Goal: Task Accomplishment & Management: Manage account settings

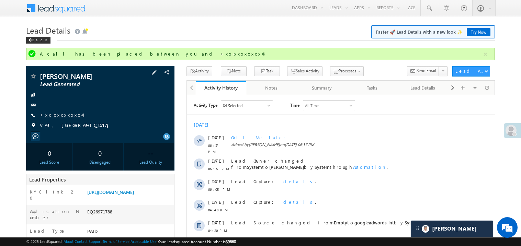
click at [62, 114] on link "+xx-xxxxxxxx44" at bounding box center [61, 115] width 43 height 6
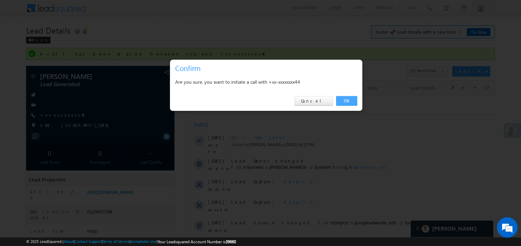
click at [345, 97] on link "OK" at bounding box center [346, 101] width 21 height 10
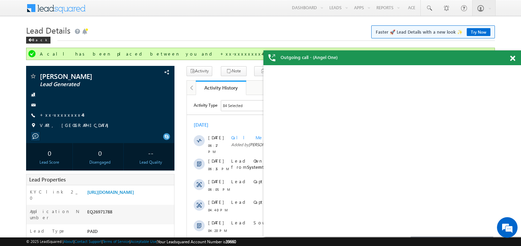
click at [510, 59] on span at bounding box center [512, 59] width 5 height 6
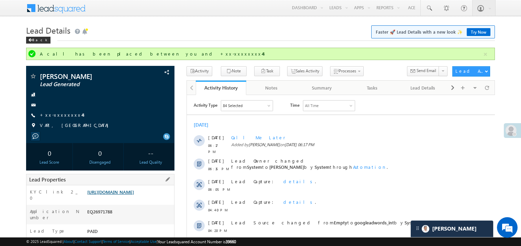
click at [132, 195] on link "https://angelbroking1-pk3em7sa.customui-test.leadsquared.com?leadId=4d2713f4-a3…" at bounding box center [110, 192] width 47 height 6
click at [123, 195] on link "https://angelbroking1-pk3em7sa.customui-test.leadsquared.com?leadId=4d2713f4-a3…" at bounding box center [110, 192] width 47 height 6
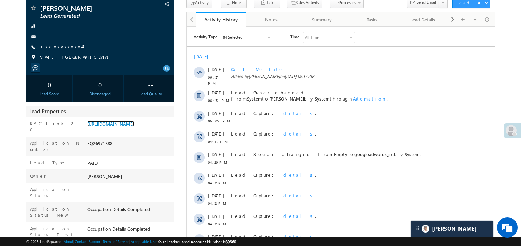
scroll to position [55, 0]
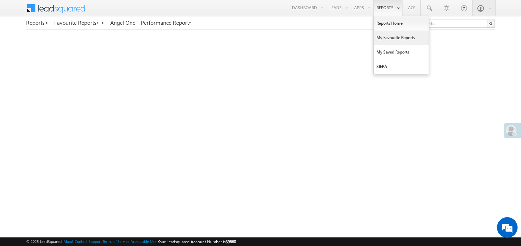
click at [386, 36] on link "My Favourite Reports" at bounding box center [400, 38] width 55 height 14
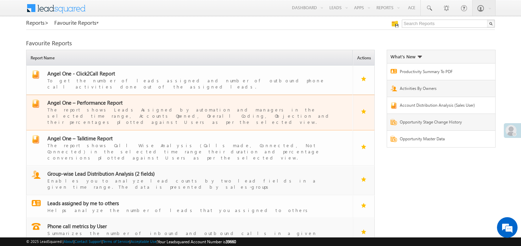
click at [91, 99] on span "Angel One – Performance Report" at bounding box center [84, 102] width 75 height 7
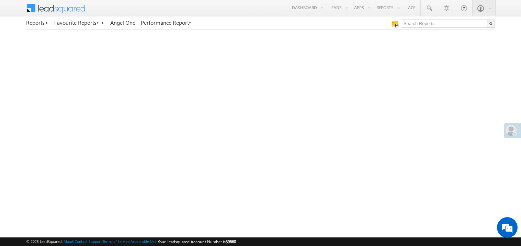
scroll to position [253, 0]
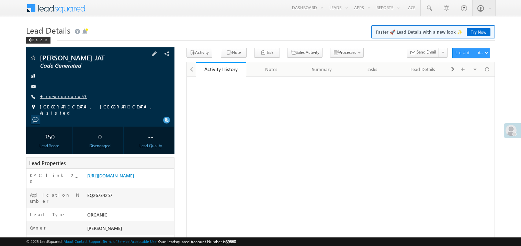
click at [61, 97] on link "+xx-xxxxxxxx59" at bounding box center [63, 96] width 47 height 6
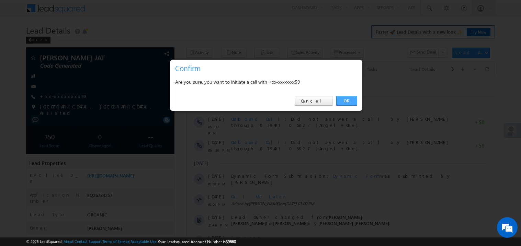
click at [343, 99] on link "OK" at bounding box center [346, 101] width 21 height 10
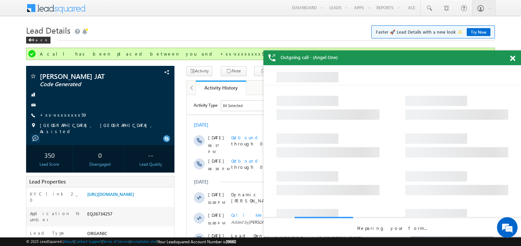
click at [514, 60] on span at bounding box center [512, 59] width 5 height 6
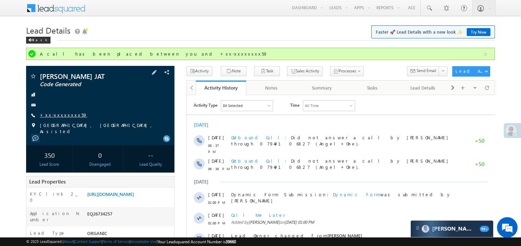
click at [62, 114] on link "+xx-xxxxxxxx59" at bounding box center [63, 115] width 47 height 6
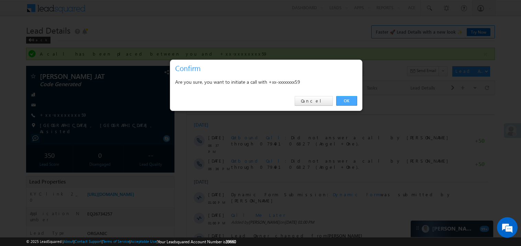
click at [349, 100] on link "OK" at bounding box center [346, 101] width 21 height 10
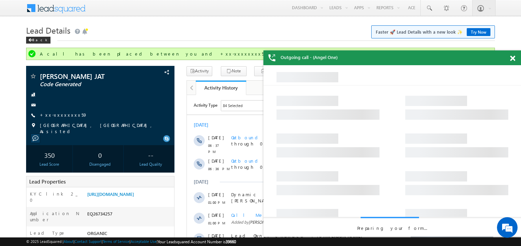
click at [513, 58] on span at bounding box center [512, 59] width 5 height 6
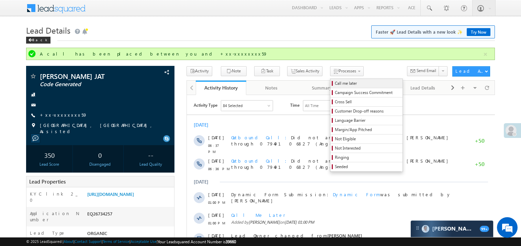
click at [335, 83] on span "Call me later" at bounding box center [367, 83] width 65 height 6
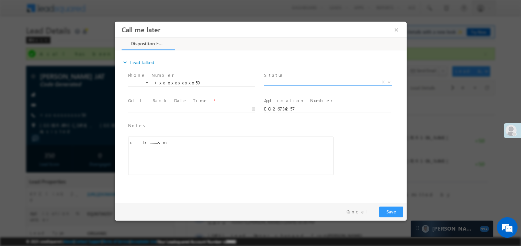
click at [277, 81] on span "X" at bounding box center [328, 82] width 128 height 7
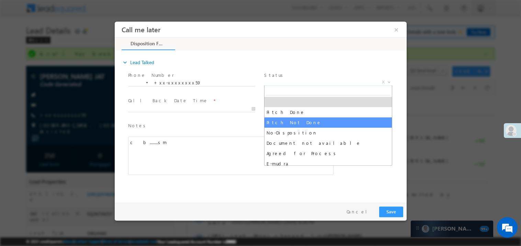
select select "Pitch Not Done"
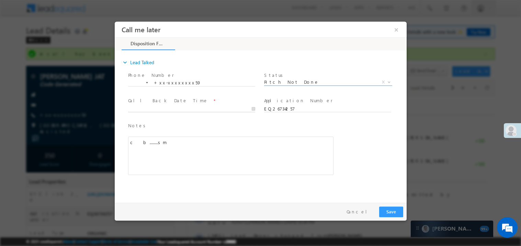
click at [164, 111] on body "Call me later ×" at bounding box center [260, 110] width 292 height 178
type input "08/10/25 7:35 PM"
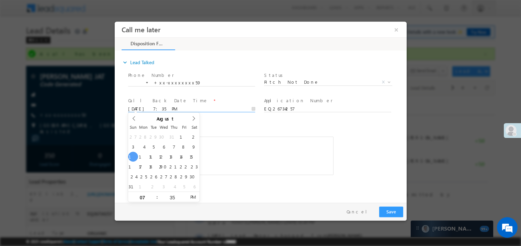
click at [234, 143] on div "c b........sm" at bounding box center [230, 155] width 205 height 38
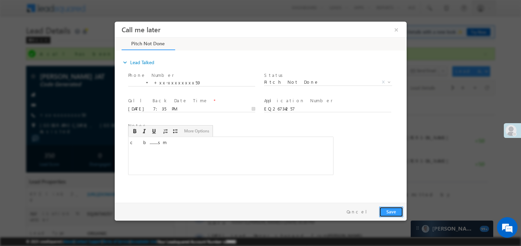
click at [393, 210] on button "Save" at bounding box center [391, 211] width 24 height 11
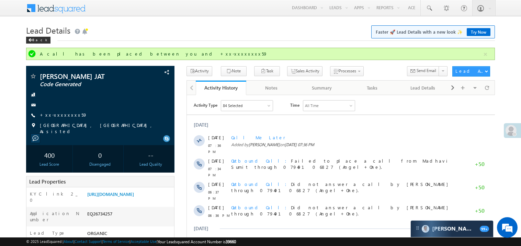
click at [340, 118] on div "play pause stop mute unmute max volume repeat repeat off X" at bounding box center [340, 238] width 308 height 240
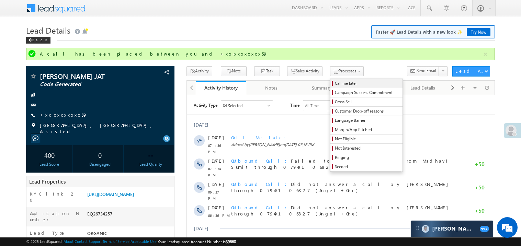
click at [335, 82] on span "Call me later" at bounding box center [367, 83] width 65 height 6
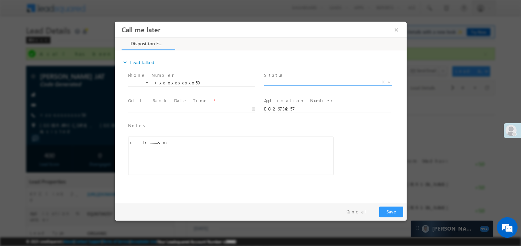
click at [280, 80] on span "X" at bounding box center [328, 82] width 128 height 7
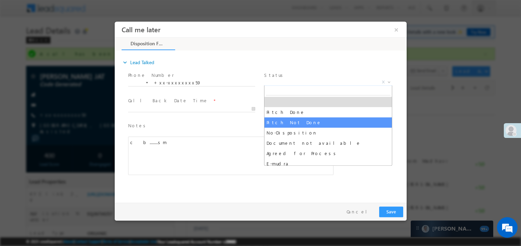
select select "Pitch Not Done"
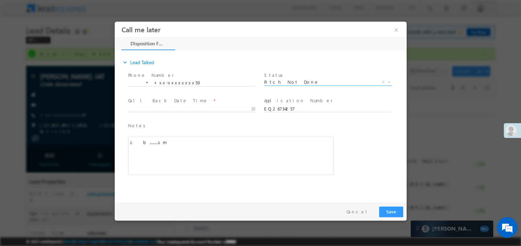
click at [146, 107] on body "Call me later ×" at bounding box center [260, 110] width 292 height 178
type input "08/10/25 7:36 PM"
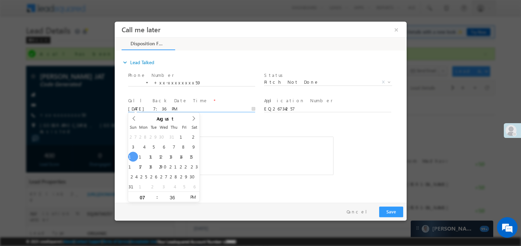
click at [256, 149] on div "c b........sm" at bounding box center [230, 155] width 205 height 38
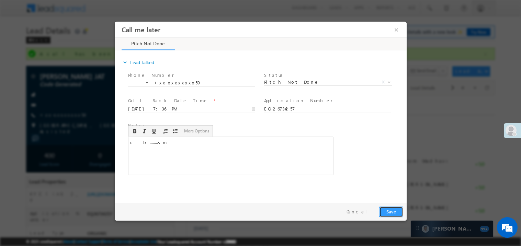
click at [392, 213] on button "Save" at bounding box center [391, 211] width 24 height 11
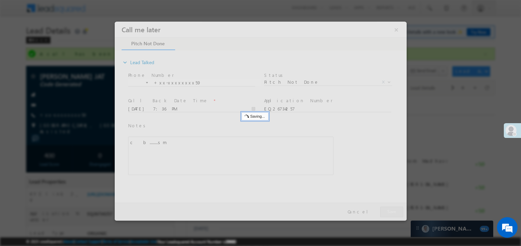
click at [392, 213] on div at bounding box center [260, 120] width 292 height 199
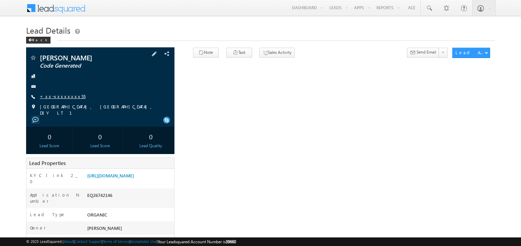
click at [61, 95] on link "+xx-xxxxxxxx55" at bounding box center [63, 96] width 46 height 6
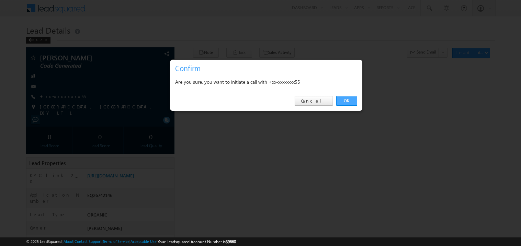
click at [339, 98] on link "OK" at bounding box center [346, 101] width 21 height 10
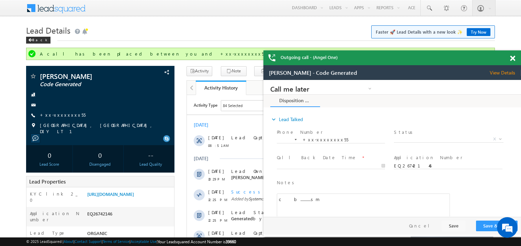
click at [516, 58] on div at bounding box center [515, 56] width 9 height 13
click at [513, 59] on span at bounding box center [512, 59] width 5 height 6
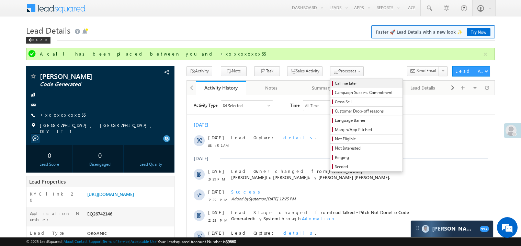
click at [335, 81] on span "Call me later" at bounding box center [367, 83] width 65 height 6
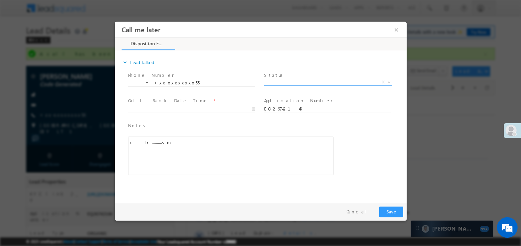
click at [289, 84] on span "X" at bounding box center [328, 82] width 128 height 7
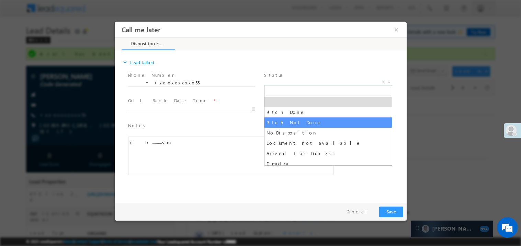
select select "Pitch Not Done"
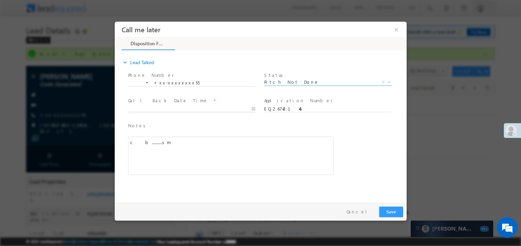
click at [162, 109] on body "Call me later ×" at bounding box center [260, 110] width 292 height 178
type input "08/10/25 7:38 PM"
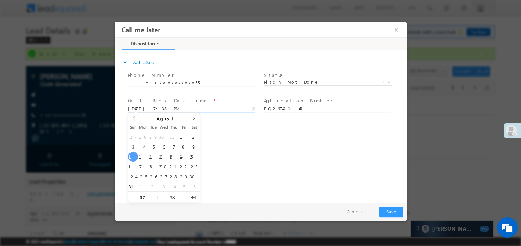
click at [263, 162] on div "c b..........sm" at bounding box center [230, 155] width 205 height 38
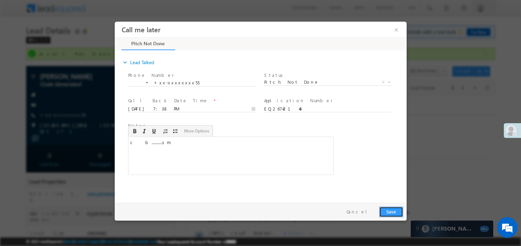
click at [387, 211] on button "Save" at bounding box center [391, 211] width 24 height 11
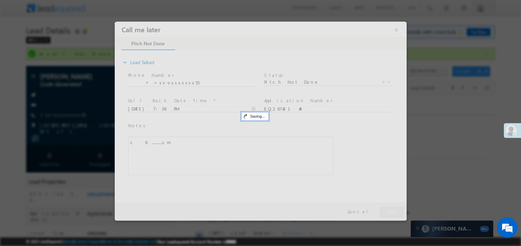
click at [387, 211] on div at bounding box center [260, 120] width 292 height 199
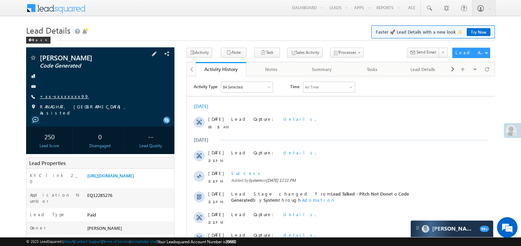
click at [64, 98] on link "+xx-xxxxxxxx99" at bounding box center [64, 96] width 49 height 6
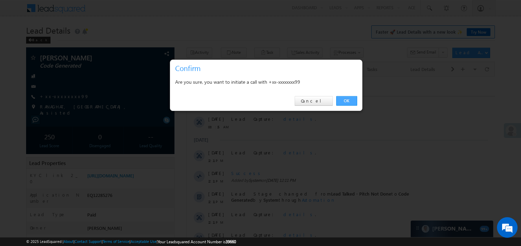
click at [345, 101] on link "OK" at bounding box center [346, 101] width 21 height 10
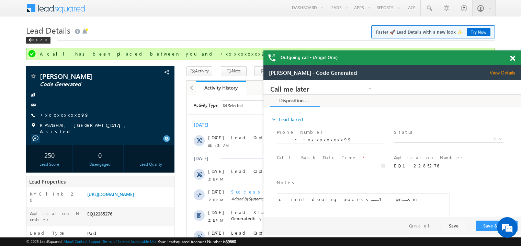
click at [514, 57] on span at bounding box center [512, 59] width 5 height 6
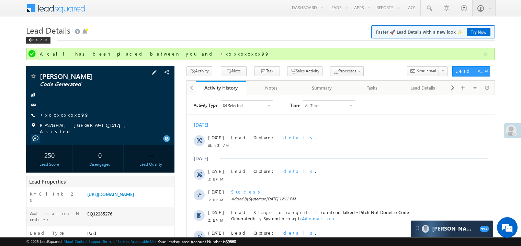
click at [57, 115] on link "+xx-xxxxxxxx99" at bounding box center [64, 115] width 49 height 6
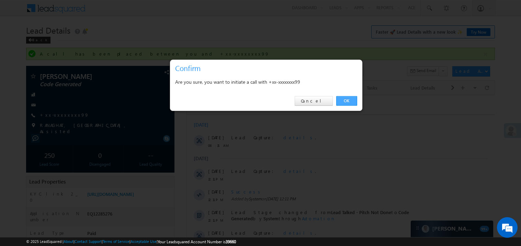
click at [345, 101] on link "OK" at bounding box center [346, 101] width 21 height 10
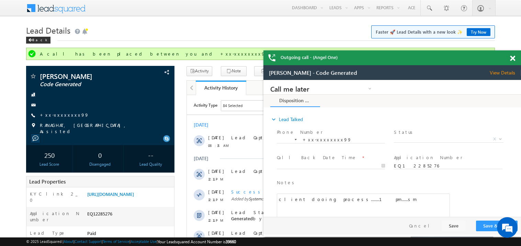
click at [512, 58] on span at bounding box center [512, 59] width 5 height 6
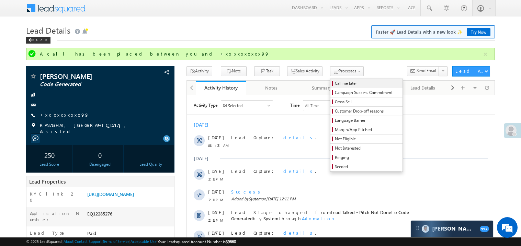
click at [335, 83] on span "Call me later" at bounding box center [367, 83] width 65 height 6
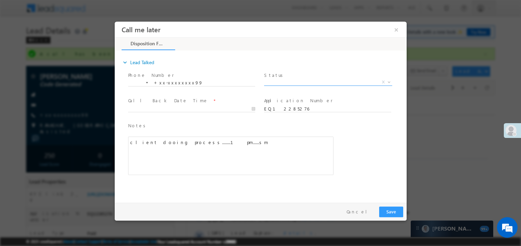
click at [283, 84] on span "X" at bounding box center [328, 82] width 128 height 7
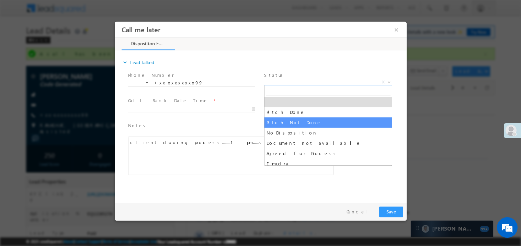
select select "Pitch Not Done"
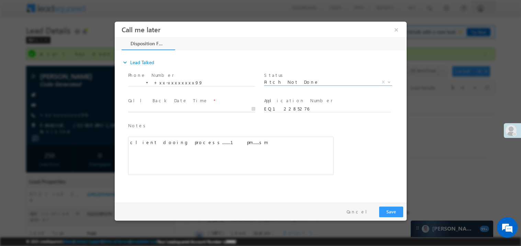
click at [148, 105] on input "text" at bounding box center [191, 108] width 127 height 7
type input "08/10/25 7:40 PM"
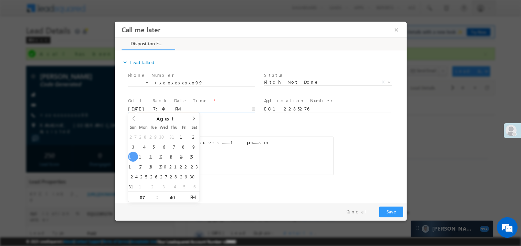
click at [244, 162] on div "client dooing process........1 pm......sm" at bounding box center [230, 155] width 205 height 38
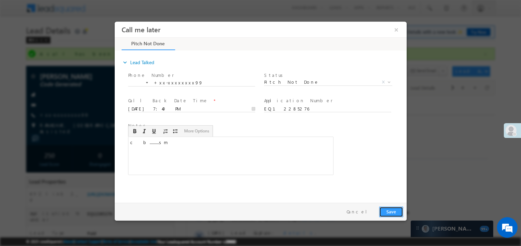
click at [388, 210] on button "Save" at bounding box center [391, 211] width 24 height 11
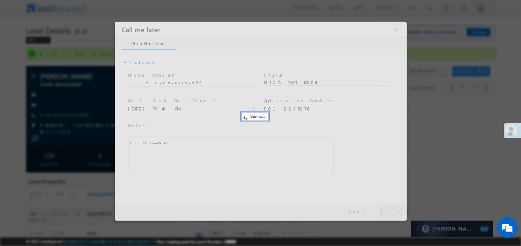
click at [388, 210] on div at bounding box center [260, 120] width 292 height 199
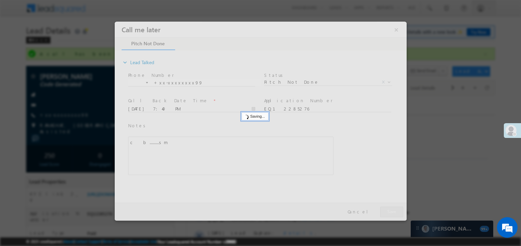
click at [388, 210] on div at bounding box center [260, 120] width 292 height 199
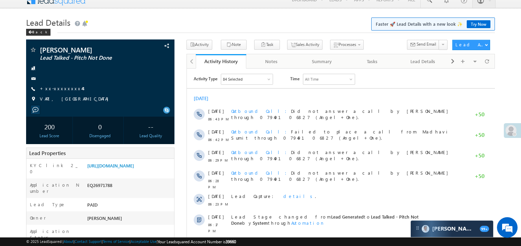
scroll to position [1, 0]
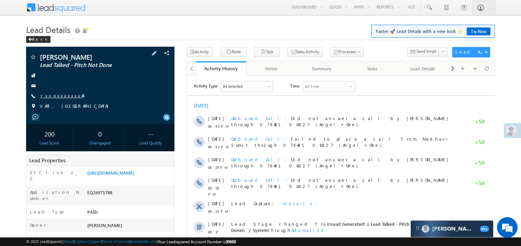
click at [59, 94] on link "+xx-xxxxxxxx44" at bounding box center [61, 96] width 43 height 6
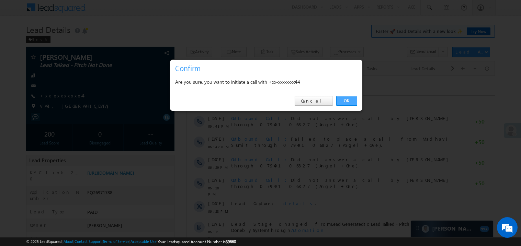
click at [346, 98] on link "OK" at bounding box center [346, 101] width 21 height 10
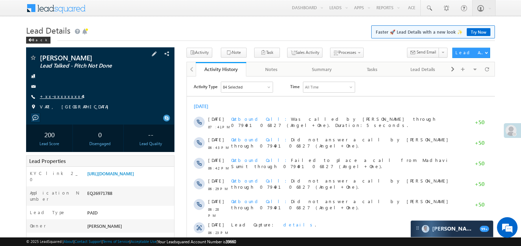
click at [63, 95] on link "+xx-xxxxxxxx44" at bounding box center [61, 96] width 43 height 6
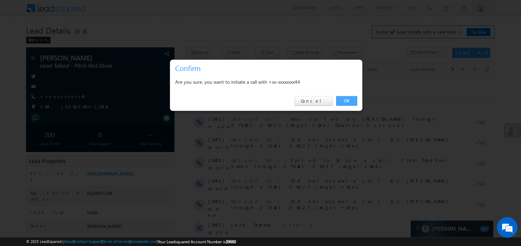
click at [345, 99] on link "OK" at bounding box center [346, 101] width 21 height 10
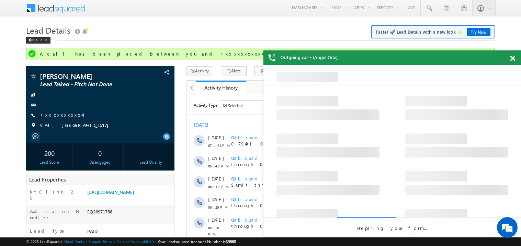
click at [514, 57] on span at bounding box center [512, 59] width 5 height 6
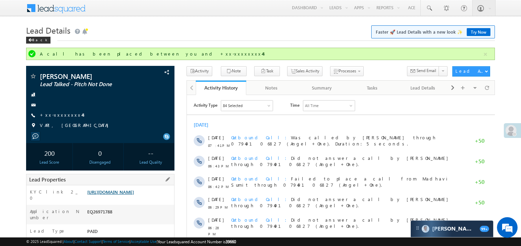
click at [125, 195] on link "[URL][DOMAIN_NAME]" at bounding box center [110, 192] width 47 height 6
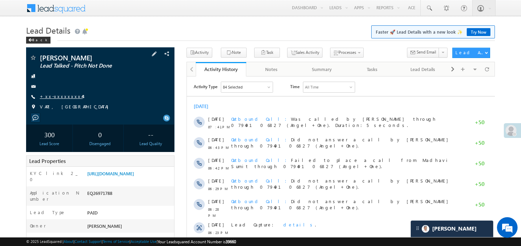
click at [62, 99] on link "+xx-xxxxxxxx44" at bounding box center [61, 96] width 43 height 6
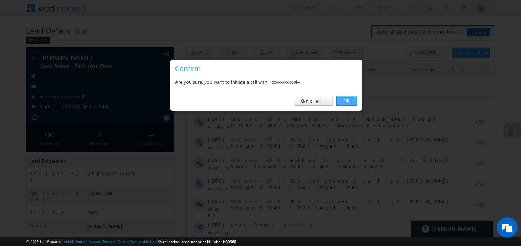
click at [342, 99] on link "OK" at bounding box center [346, 101] width 21 height 10
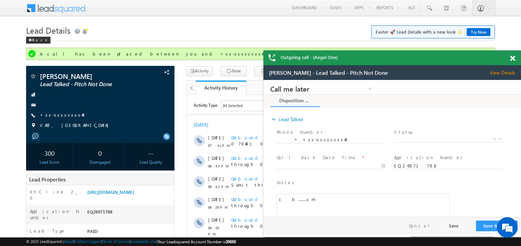
click at [512, 59] on span at bounding box center [512, 59] width 5 height 6
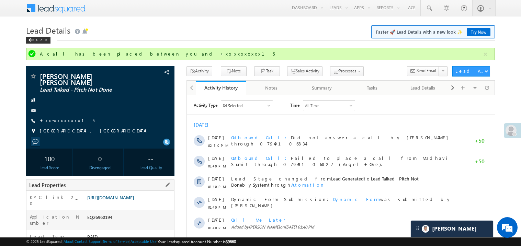
click at [128, 196] on link "https://angelbroking1-pk3em7sa.customui-test.leadsquared.com?leadId=29bedf61-40…" at bounding box center [110, 198] width 47 height 6
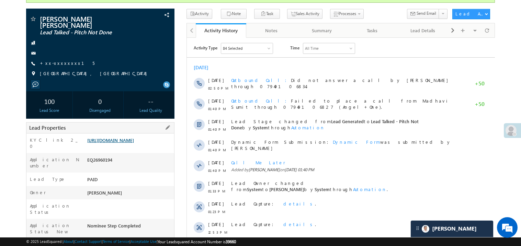
scroll to position [110, 0]
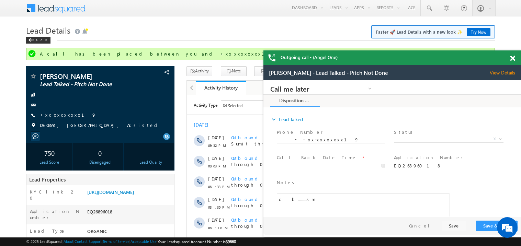
click at [511, 53] on div at bounding box center [515, 56] width 9 height 13
click at [512, 57] on span at bounding box center [512, 59] width 5 height 6
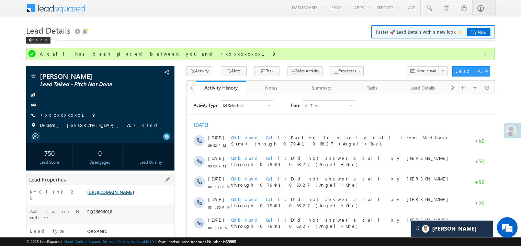
click at [134, 195] on link "https://angelbroking1-pk3em7sa.customui-test.leadsquared.com?leadId=aeb57109-37…" at bounding box center [110, 192] width 47 height 6
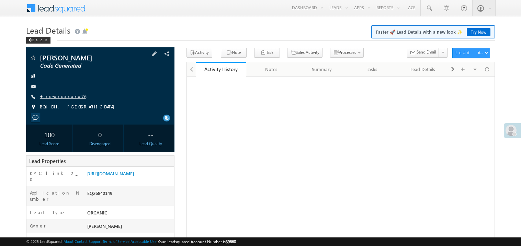
click at [65, 97] on link "+xx-xxxxxxxx76" at bounding box center [63, 96] width 46 height 6
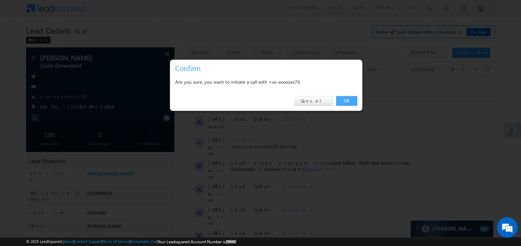
click at [348, 101] on link "OK" at bounding box center [346, 101] width 21 height 10
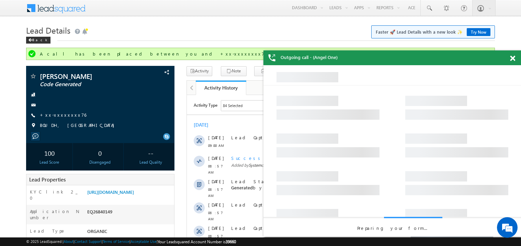
click at [514, 58] on span at bounding box center [512, 59] width 5 height 6
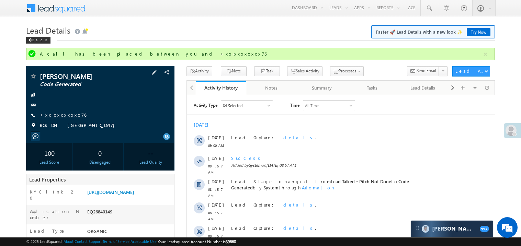
click at [58, 114] on link "+xx-xxxxxxxx76" at bounding box center [63, 115] width 46 height 6
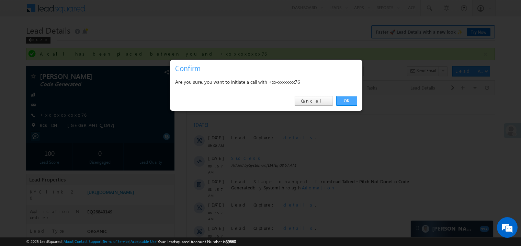
click at [345, 101] on link "OK" at bounding box center [346, 101] width 21 height 10
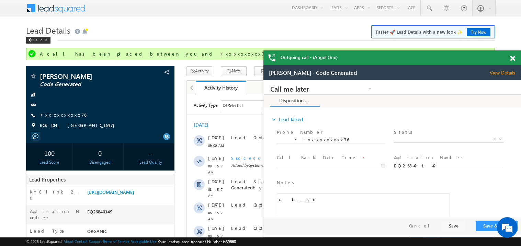
click at [514, 56] on span at bounding box center [512, 59] width 5 height 6
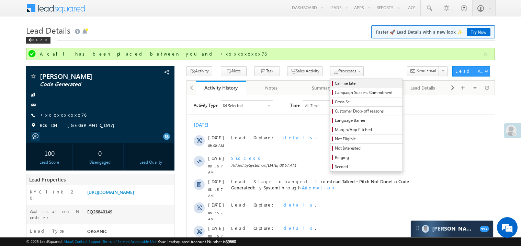
click at [335, 84] on span "Call me later" at bounding box center [367, 83] width 65 height 6
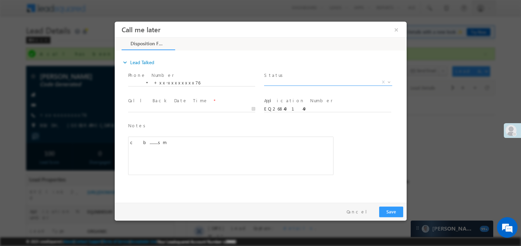
click at [283, 82] on span "X" at bounding box center [328, 82] width 128 height 7
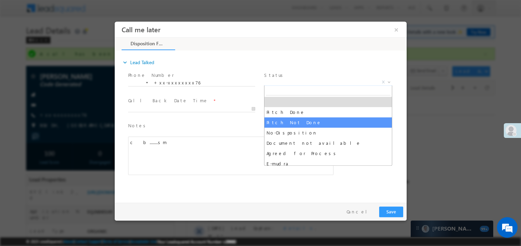
select select "Pitch Not Done"
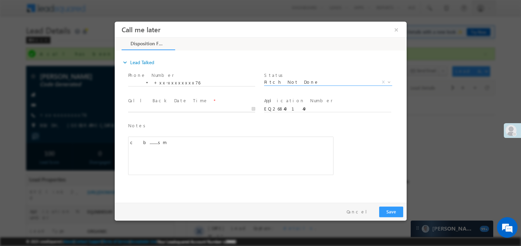
click at [155, 107] on body "Call me later ×" at bounding box center [260, 110] width 292 height 178
type input "08/10/25 7:45 PM"
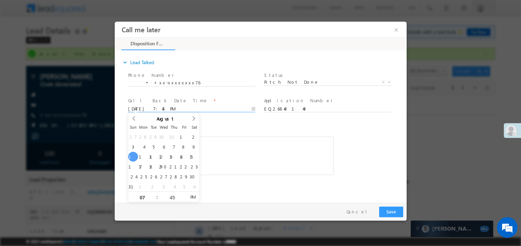
click at [213, 127] on span "Notes *" at bounding box center [225, 126] width 195 height 8
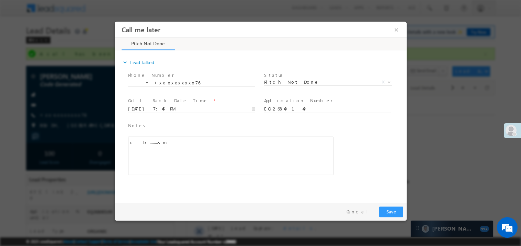
click at [214, 149] on div "c b........sm" at bounding box center [230, 155] width 205 height 38
click at [388, 209] on button "Save" at bounding box center [391, 211] width 24 height 11
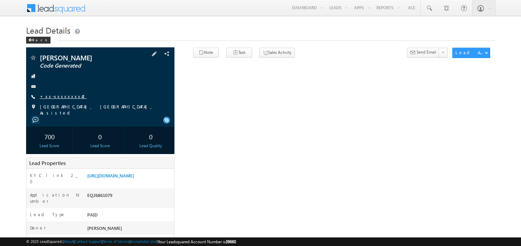
click at [62, 96] on link "+xx-xxxxxxxx42" at bounding box center [63, 96] width 47 height 6
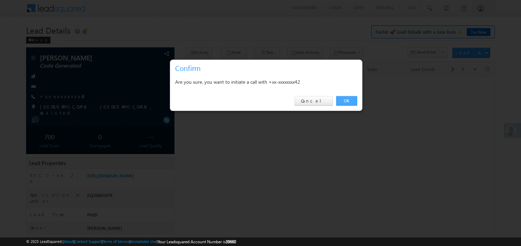
click at [346, 99] on link "OK" at bounding box center [346, 101] width 21 height 10
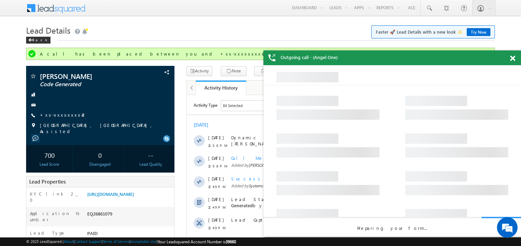
click at [513, 60] on span at bounding box center [512, 59] width 5 height 6
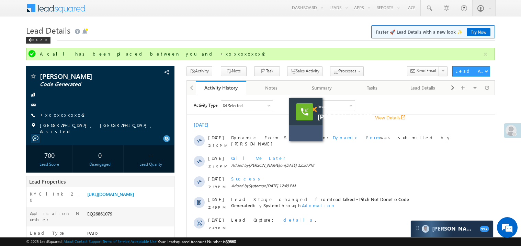
click at [314, 109] on span at bounding box center [313, 110] width 5 height 6
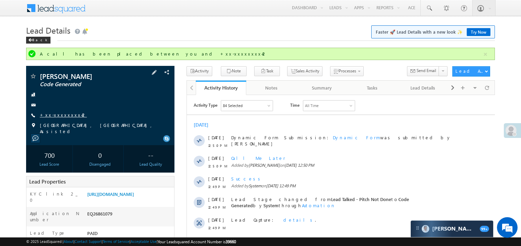
click at [61, 114] on link "+xx-xxxxxxxx42" at bounding box center [63, 115] width 47 height 6
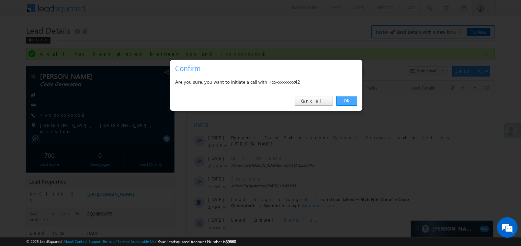
click at [348, 102] on link "OK" at bounding box center [346, 101] width 21 height 10
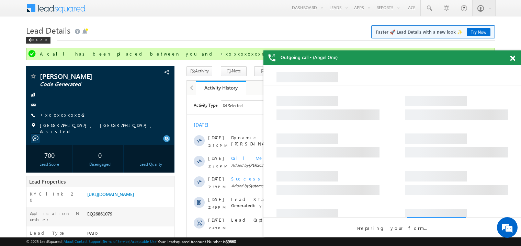
click at [514, 57] on span at bounding box center [512, 59] width 5 height 6
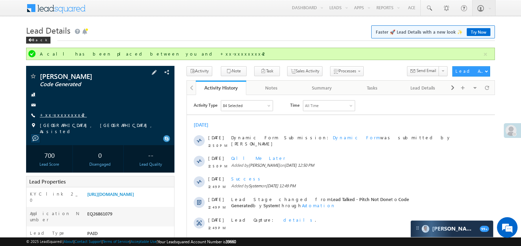
click at [69, 117] on link "+xx-xxxxxxxx42" at bounding box center [63, 115] width 47 height 6
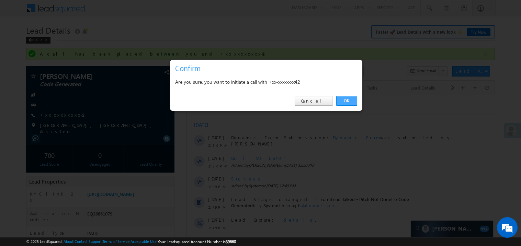
click at [346, 101] on link "OK" at bounding box center [346, 101] width 21 height 10
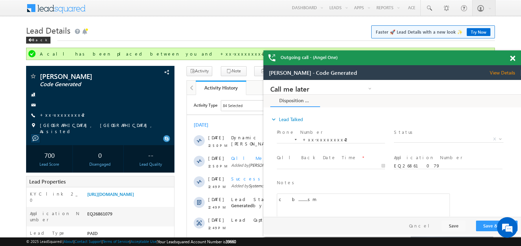
click at [513, 59] on span at bounding box center [512, 59] width 5 height 6
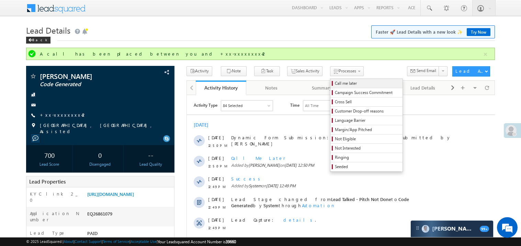
click at [335, 84] on span "Call me later" at bounding box center [367, 83] width 65 height 6
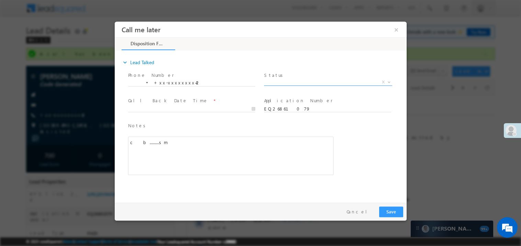
click at [275, 84] on span "X" at bounding box center [328, 82] width 128 height 7
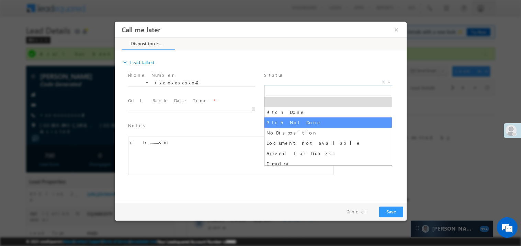
select select "Pitch Not Done"
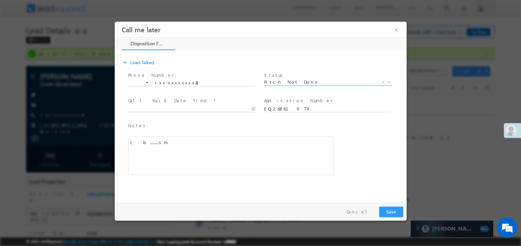
click at [146, 105] on body "Call me later ×" at bounding box center [260, 110] width 292 height 178
type input "08/10/25 7:47 PM"
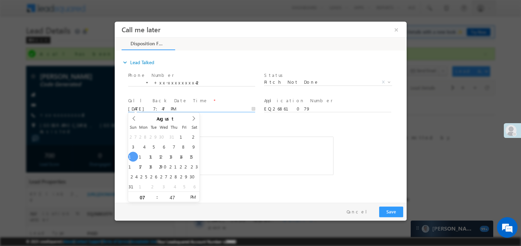
click at [245, 158] on div "c b.........sm" at bounding box center [230, 155] width 205 height 38
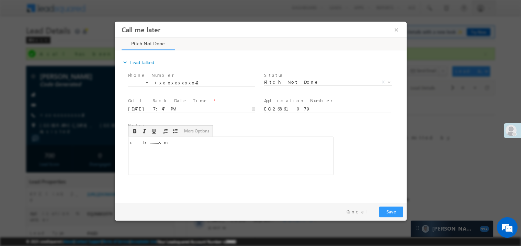
click at [395, 217] on div "Pay & Save Save Cancel" at bounding box center [261, 212] width 295 height 18
click at [393, 211] on button "Save" at bounding box center [391, 211] width 24 height 11
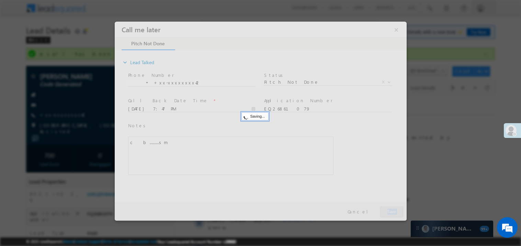
click at [393, 211] on div at bounding box center [260, 120] width 292 height 199
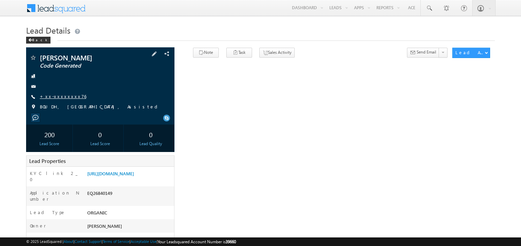
click at [65, 96] on link "+xx-xxxxxxxx76" at bounding box center [63, 96] width 46 height 6
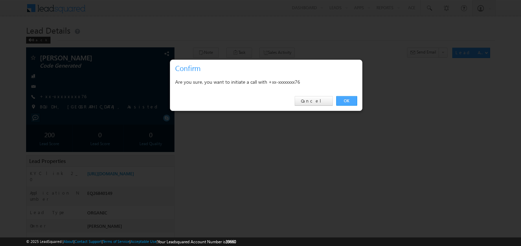
click at [346, 102] on link "OK" at bounding box center [346, 101] width 21 height 10
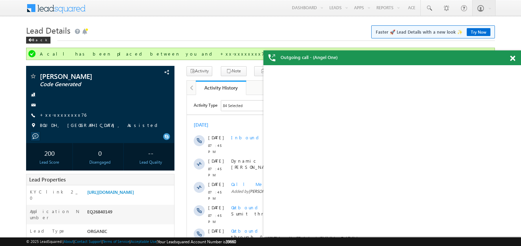
click at [512, 59] on span at bounding box center [512, 59] width 5 height 6
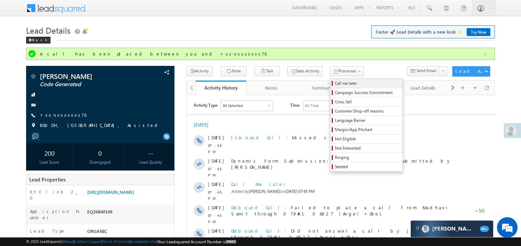
click at [335, 83] on span "Call me later" at bounding box center [367, 83] width 65 height 6
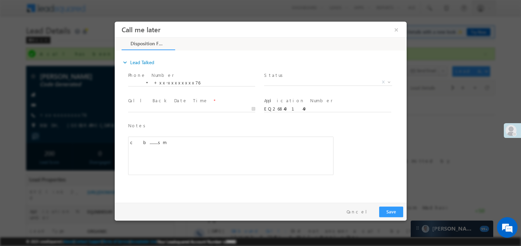
click at [284, 77] on span "Status *" at bounding box center [327, 75] width 127 height 8
click at [285, 80] on span "X" at bounding box center [328, 82] width 128 height 7
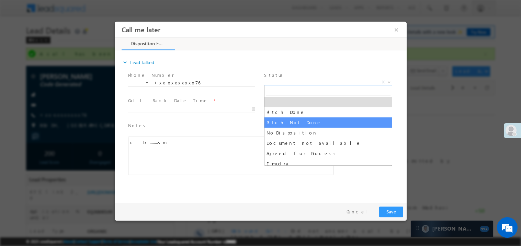
select select "Pitch Not Done"
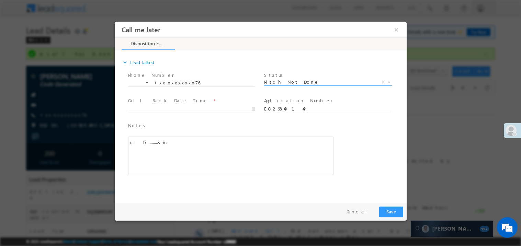
click at [159, 108] on body "Call me later ×" at bounding box center [260, 110] width 292 height 178
type input "08/10/25 7:48 PM"
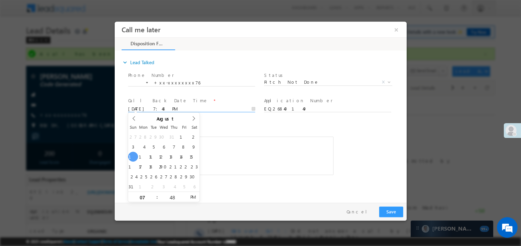
click at [225, 153] on div "c b........sm" at bounding box center [230, 155] width 205 height 38
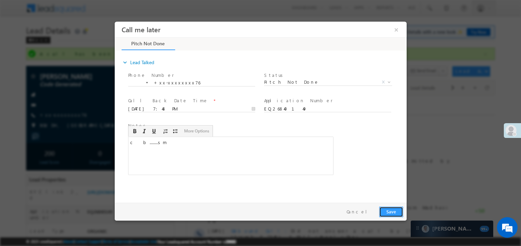
click at [394, 214] on button "Save" at bounding box center [391, 211] width 24 height 11
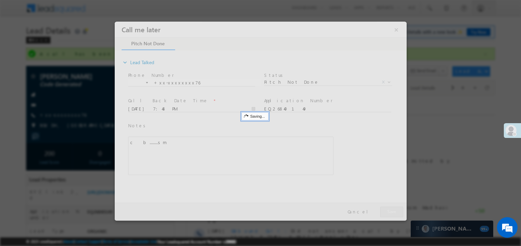
click at [394, 214] on div at bounding box center [260, 120] width 292 height 199
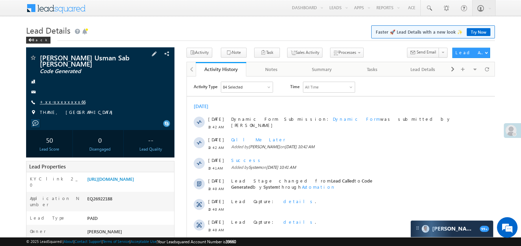
click at [56, 101] on link "+xx-xxxxxxxx66" at bounding box center [63, 102] width 46 height 6
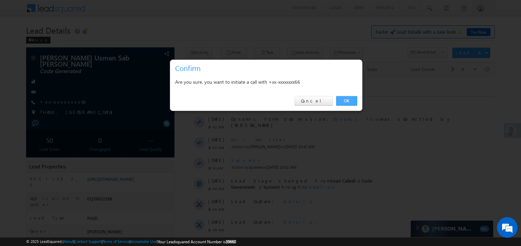
click at [347, 100] on link "OK" at bounding box center [346, 101] width 21 height 10
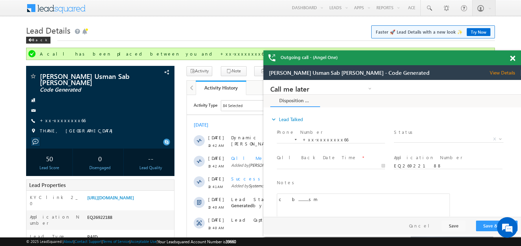
click at [512, 57] on span at bounding box center [512, 59] width 5 height 6
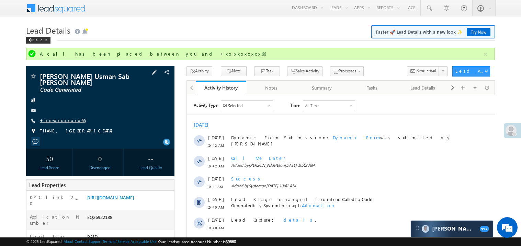
click at [64, 120] on link "+xx-xxxxxxxx66" at bounding box center [63, 120] width 46 height 6
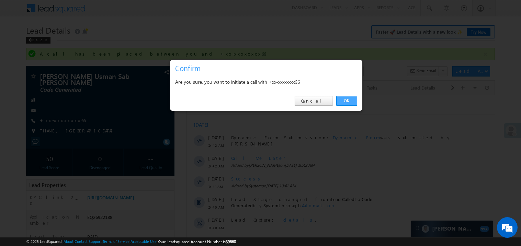
click at [346, 99] on link "OK" at bounding box center [346, 101] width 21 height 10
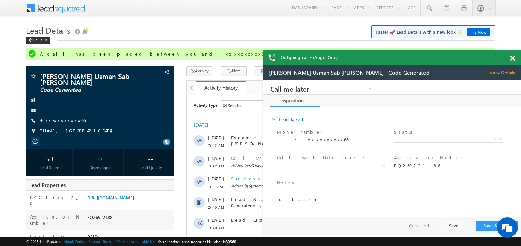
click at [513, 56] on span at bounding box center [512, 59] width 5 height 6
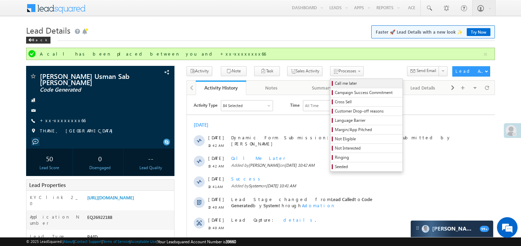
click at [335, 84] on span "Call me later" at bounding box center [367, 83] width 65 height 6
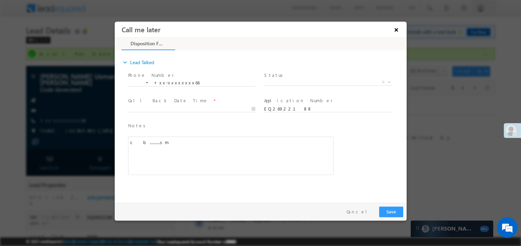
click at [397, 29] on button "×" at bounding box center [396, 29] width 12 height 13
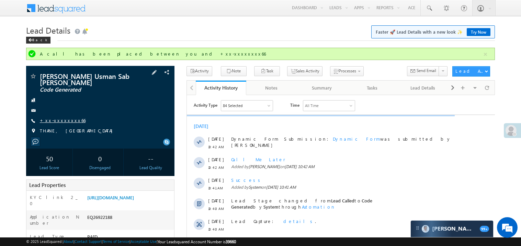
click at [61, 121] on link "+xx-xxxxxxxx66" at bounding box center [63, 120] width 46 height 6
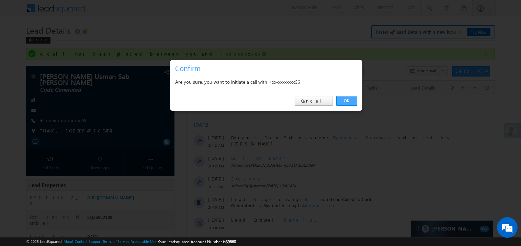
click at [348, 98] on link "OK" at bounding box center [346, 101] width 21 height 10
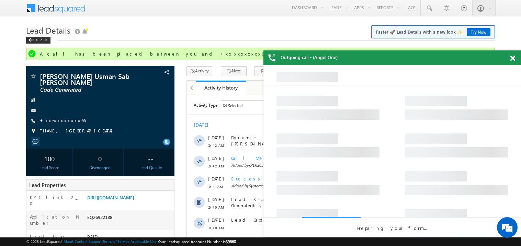
click at [515, 58] on span at bounding box center [512, 59] width 5 height 6
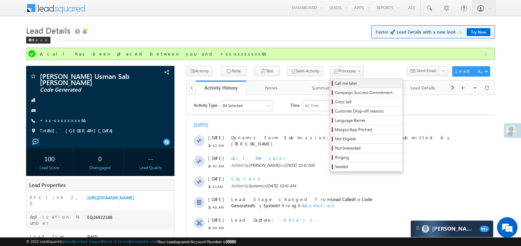
click at [335, 84] on span "Call me later" at bounding box center [367, 83] width 65 height 6
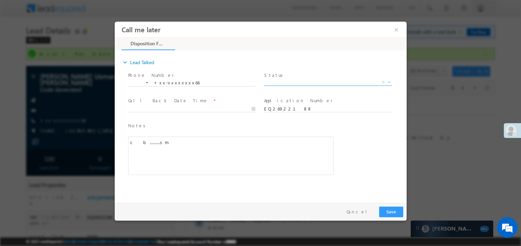
click at [278, 82] on span "X" at bounding box center [328, 82] width 128 height 7
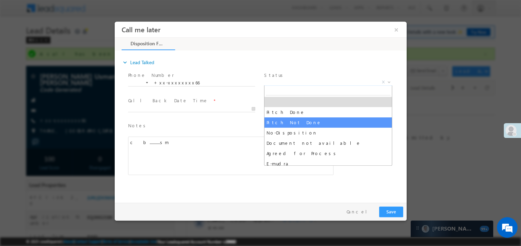
select select "Pitch Not Done"
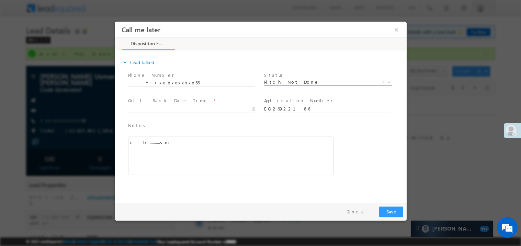
click at [169, 110] on body "Call me later ×" at bounding box center [260, 110] width 292 height 178
type input "08/10/25 7:49 PM"
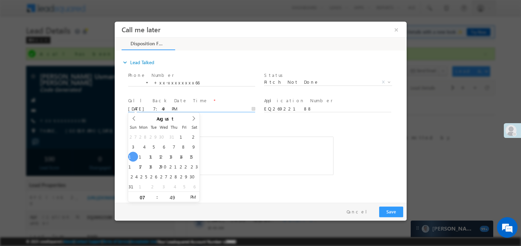
click at [265, 129] on span "Notes *" at bounding box center [225, 126] width 195 height 8
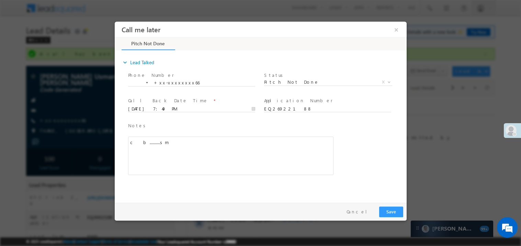
click at [256, 145] on div "c b..........sm" at bounding box center [230, 155] width 205 height 38
click at [395, 215] on button "Save" at bounding box center [391, 211] width 24 height 11
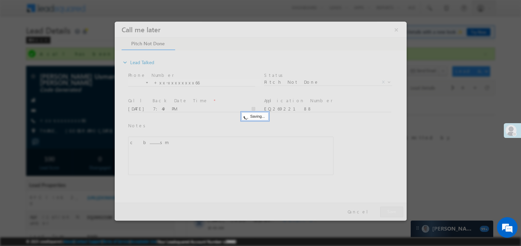
click at [395, 215] on div at bounding box center [260, 120] width 292 height 199
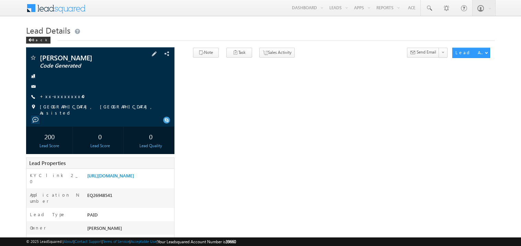
click at [54, 101] on div "[PERSON_NAME] Code Generated +xx-xxxxxxxx40" at bounding box center [100, 85] width 141 height 62
click at [59, 97] on link "+xx-xxxxxxxx40" at bounding box center [64, 96] width 49 height 6
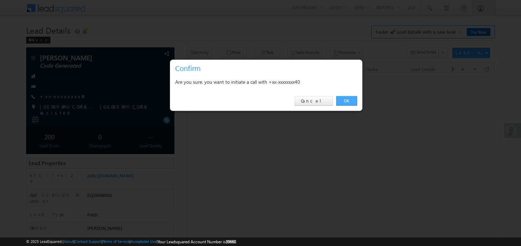
click at [346, 101] on link "OK" at bounding box center [346, 101] width 21 height 10
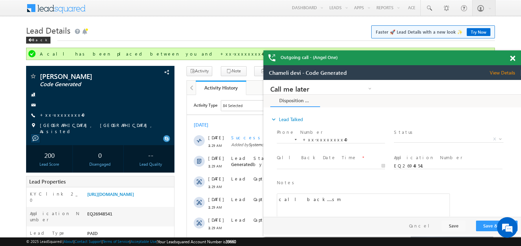
click at [512, 59] on span at bounding box center [512, 59] width 5 height 6
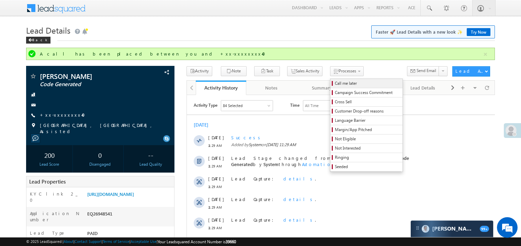
click at [336, 83] on span "Call me later" at bounding box center [367, 83] width 65 height 6
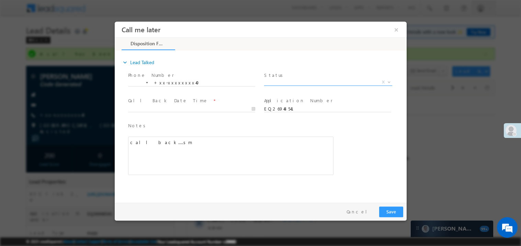
click at [276, 82] on span "X" at bounding box center [328, 82] width 128 height 7
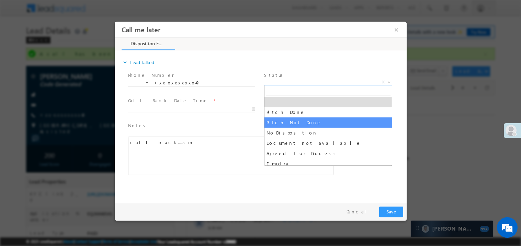
select select "Pitch Not Done"
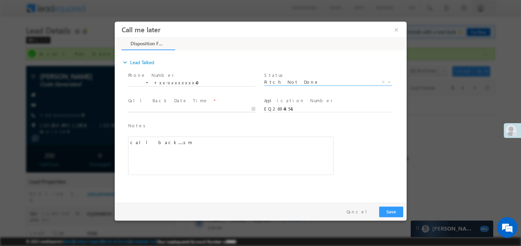
click at [156, 108] on body "Call me later ×" at bounding box center [260, 110] width 292 height 178
type input "[DATE] 7:51 PM"
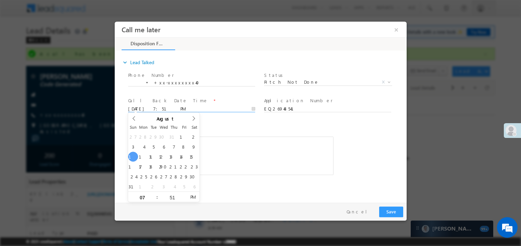
click at [252, 156] on div "call back.....sm" at bounding box center [230, 155] width 205 height 38
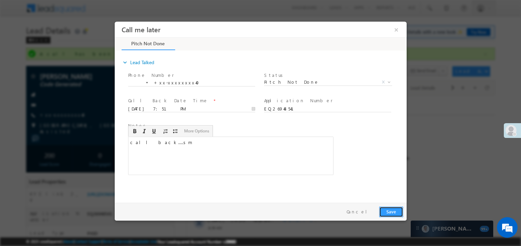
click at [394, 210] on button "Save" at bounding box center [391, 211] width 24 height 11
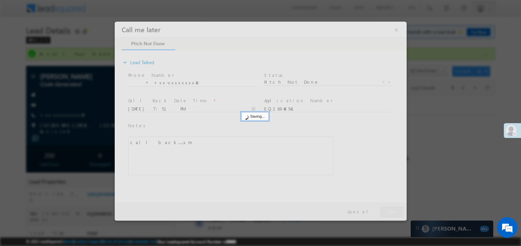
click at [394, 210] on div at bounding box center [260, 120] width 292 height 199
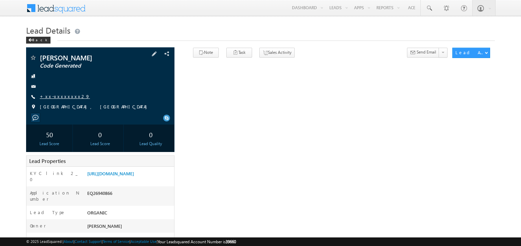
click at [59, 96] on link "+xx-xxxxxxxx29" at bounding box center [65, 96] width 50 height 6
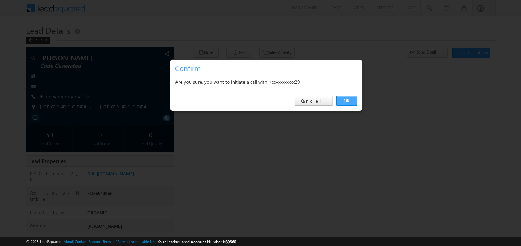
click at [345, 102] on link "OK" at bounding box center [346, 101] width 21 height 10
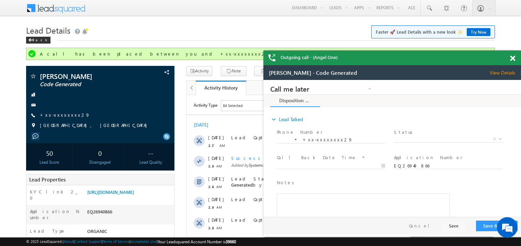
click at [514, 56] on span at bounding box center [512, 59] width 5 height 6
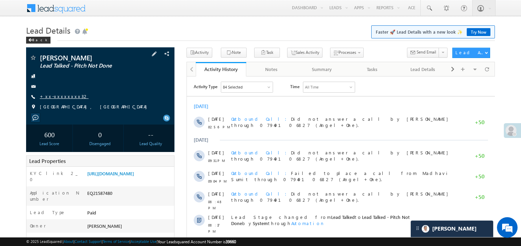
click at [61, 95] on link "+xx-xxxxxxxx32" at bounding box center [64, 96] width 49 height 6
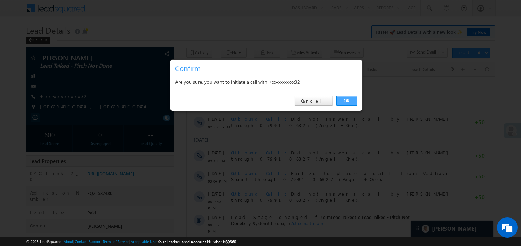
click at [345, 102] on link "OK" at bounding box center [346, 101] width 21 height 10
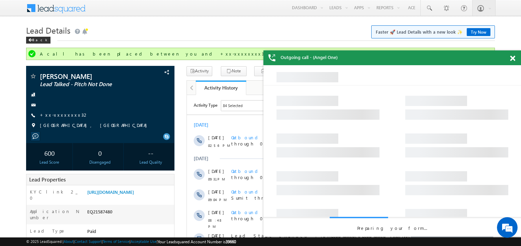
click at [514, 64] on div at bounding box center [515, 56] width 9 height 13
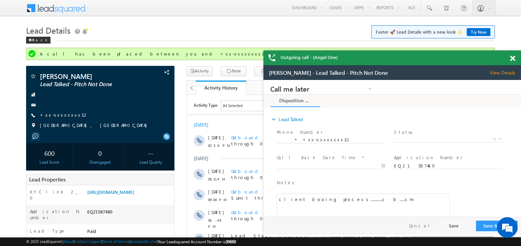
click at [514, 61] on div at bounding box center [515, 56] width 9 height 13
click at [512, 56] on span at bounding box center [512, 59] width 5 height 6
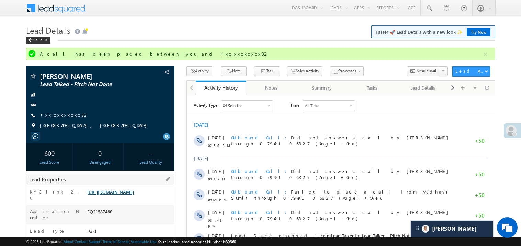
click at [132, 195] on link "https://angelbroking1-pk3em7sa.customui-test.leadsquared.com?leadId=c4d11ec7-83…" at bounding box center [110, 192] width 47 height 6
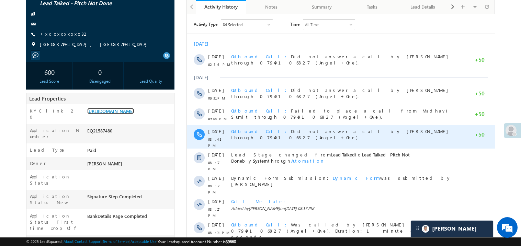
scroll to position [82, 0]
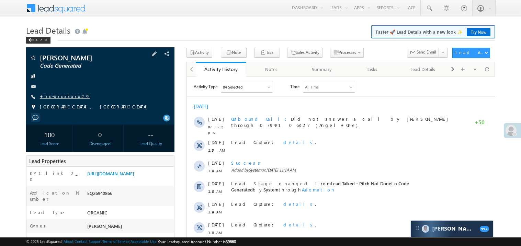
click at [58, 98] on link "+xx-xxxxxxxx29" at bounding box center [65, 96] width 50 height 6
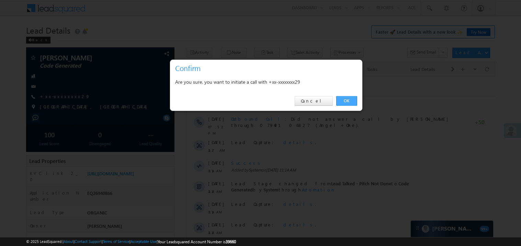
click at [344, 100] on link "OK" at bounding box center [346, 101] width 21 height 10
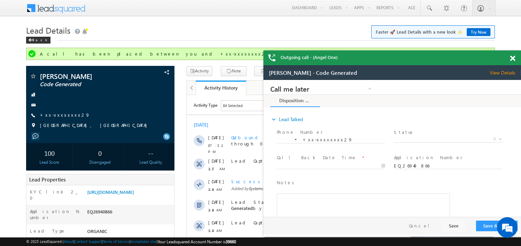
click at [514, 60] on span at bounding box center [512, 59] width 5 height 6
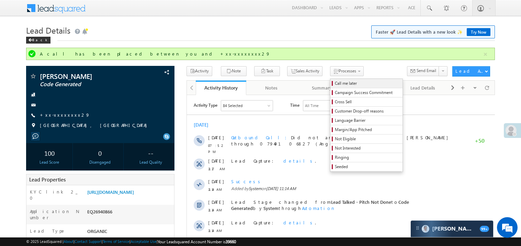
click at [335, 85] on span "Call me later" at bounding box center [367, 83] width 65 height 6
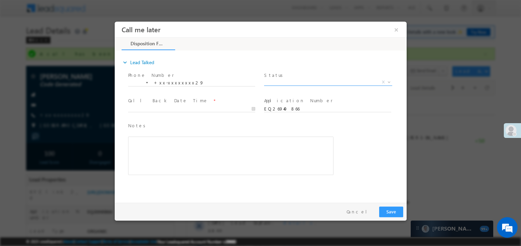
click at [277, 83] on span "X" at bounding box center [328, 82] width 128 height 7
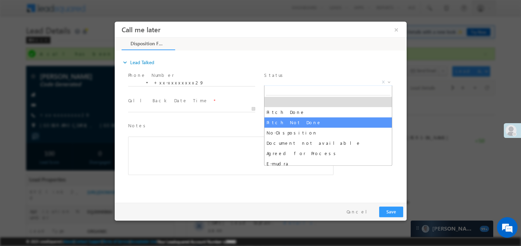
select select "Pitch Not Done"
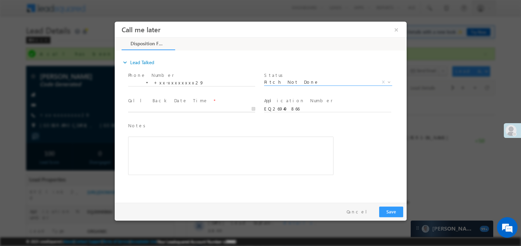
click at [172, 111] on body "Call me later ×" at bounding box center [260, 110] width 292 height 178
type input "08/10/25 7:56 PM"
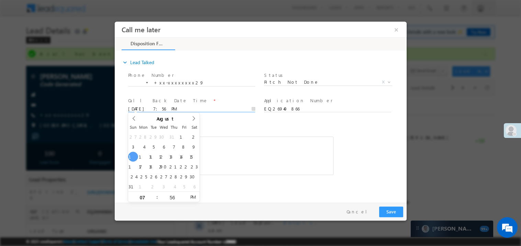
click at [280, 159] on div "Rich Text Editor, 40788eee-0fb2-11ec-a811-0adc8a9d82c2__tab1__section1__Notes__…" at bounding box center [230, 155] width 205 height 38
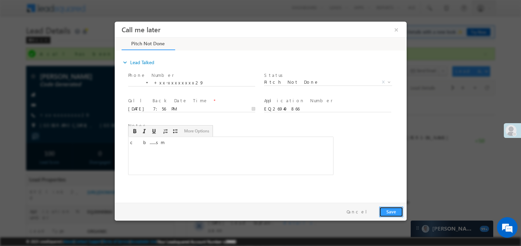
click at [389, 210] on button "Save" at bounding box center [391, 211] width 24 height 11
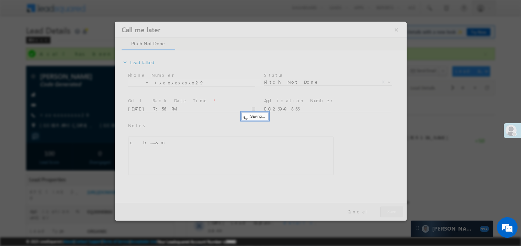
click at [389, 210] on div at bounding box center [260, 120] width 292 height 199
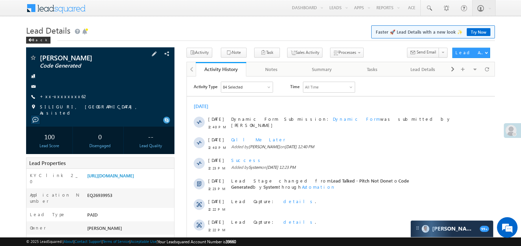
click at [65, 100] on span "+xx-xxxxxxxx62" at bounding box center [64, 96] width 48 height 7
click at [64, 98] on link "+xx-xxxxxxxx62" at bounding box center [64, 96] width 48 height 6
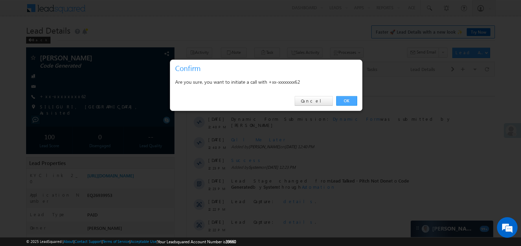
click at [349, 102] on link "OK" at bounding box center [346, 101] width 21 height 10
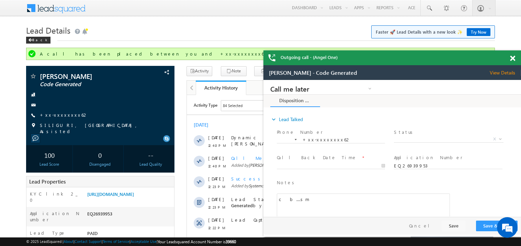
click at [514, 59] on span at bounding box center [512, 59] width 5 height 6
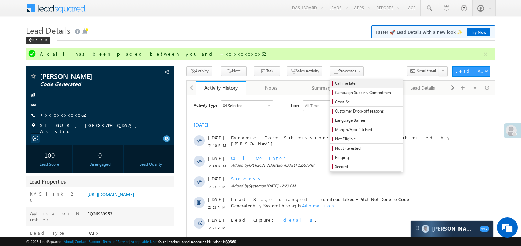
click at [335, 81] on span "Call me later" at bounding box center [367, 83] width 65 height 6
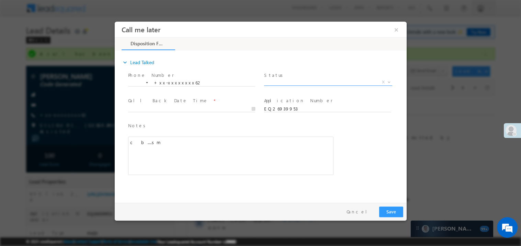
click at [281, 83] on span "X" at bounding box center [328, 82] width 128 height 7
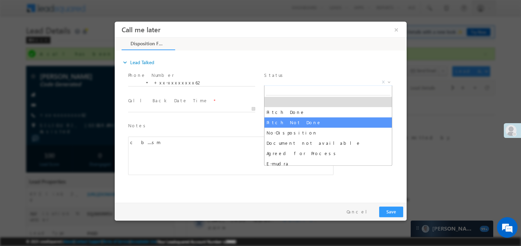
select select "Pitch Not Done"
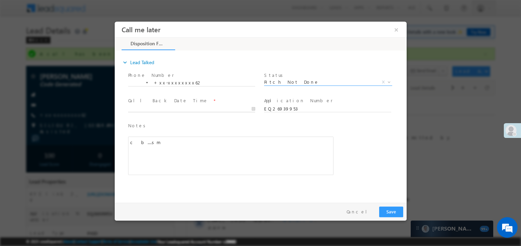
click at [167, 108] on body "Call me later ×" at bounding box center [260, 110] width 292 height 178
type input "08/10/25 7:58 PM"
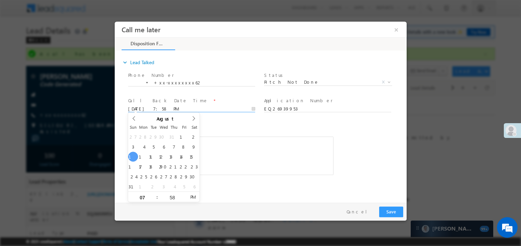
click at [227, 150] on div "c b....sm" at bounding box center [230, 155] width 205 height 38
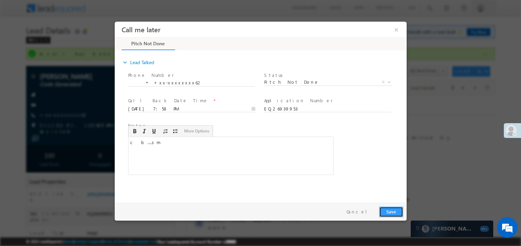
click at [394, 209] on button "Save" at bounding box center [391, 211] width 24 height 11
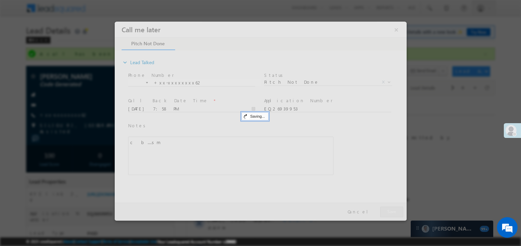
click at [394, 209] on div at bounding box center [260, 120] width 292 height 199
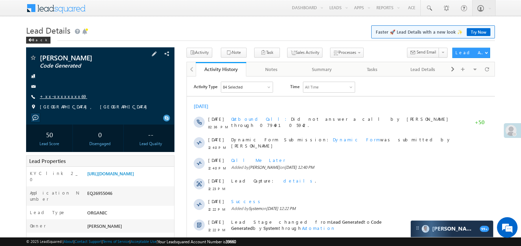
click at [60, 95] on link "+xx-xxxxxxxx69" at bounding box center [63, 96] width 47 height 6
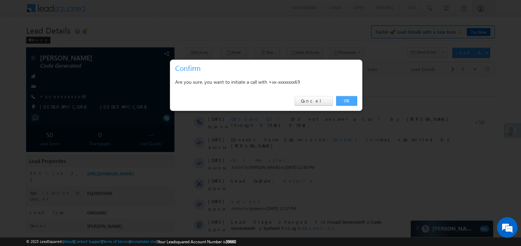
click at [347, 101] on link "OK" at bounding box center [346, 101] width 21 height 10
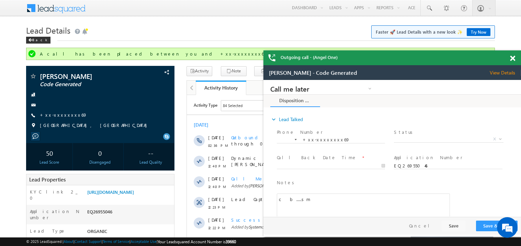
click at [513, 59] on span at bounding box center [512, 59] width 5 height 6
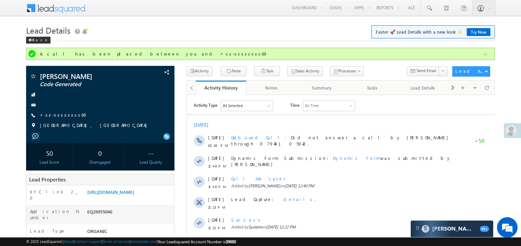
click at [289, 38] on div "Back" at bounding box center [260, 38] width 469 height 4
click at [60, 115] on link "+xx-xxxxxxxx69" at bounding box center [63, 115] width 47 height 6
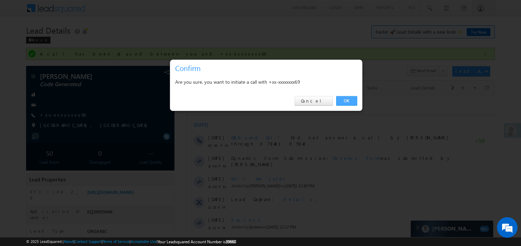
click at [344, 100] on link "OK" at bounding box center [346, 101] width 21 height 10
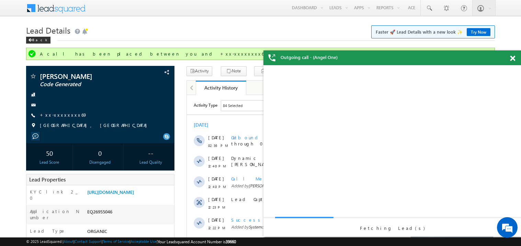
click at [513, 57] on span at bounding box center [512, 59] width 5 height 6
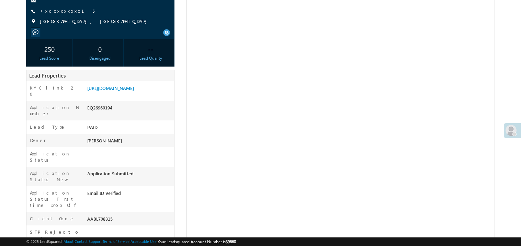
scroll to position [92, 0]
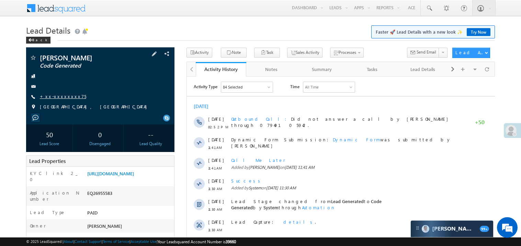
click at [57, 96] on link "+xx-xxxxxxxx75" at bounding box center [63, 96] width 46 height 6
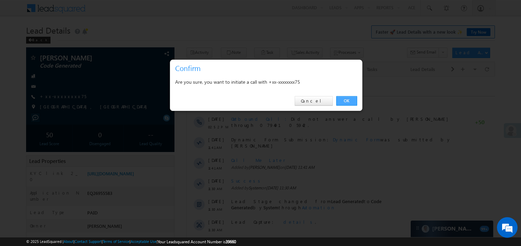
click at [344, 99] on link "OK" at bounding box center [346, 101] width 21 height 10
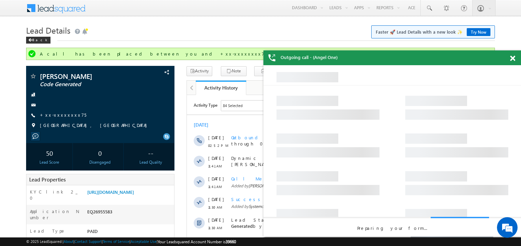
click at [513, 59] on span at bounding box center [512, 59] width 5 height 6
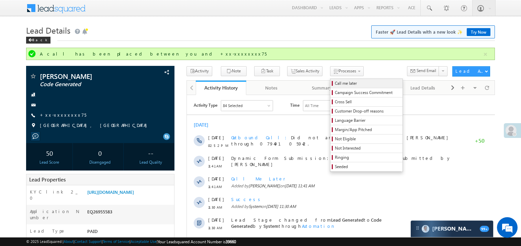
click at [335, 82] on span "Call me later" at bounding box center [367, 83] width 65 height 6
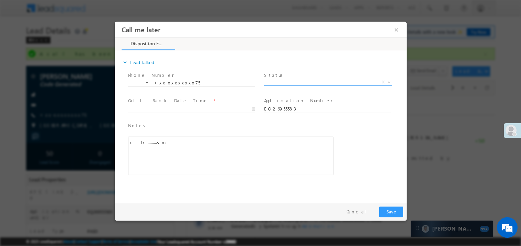
click at [281, 79] on span "X" at bounding box center [328, 82] width 128 height 7
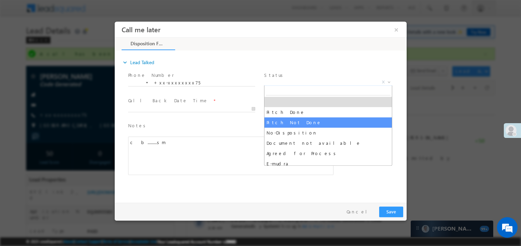
select select "Pitch Not Done"
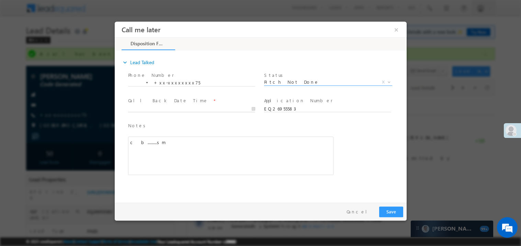
click at [148, 107] on body "Call me later ×" at bounding box center [260, 110] width 292 height 178
type input "08/10/25 8:01 PM"
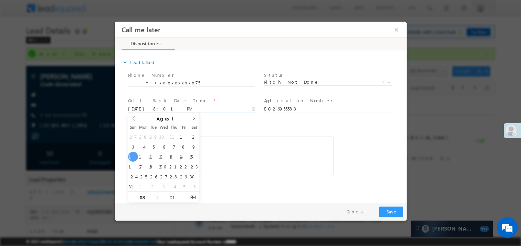
click at [217, 147] on div "c b.........sm" at bounding box center [230, 155] width 205 height 38
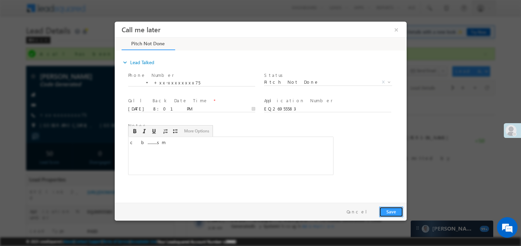
click at [392, 211] on button "Save" at bounding box center [391, 211] width 24 height 11
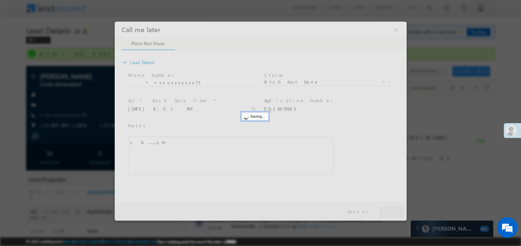
click at [392, 211] on div at bounding box center [260, 120] width 292 height 199
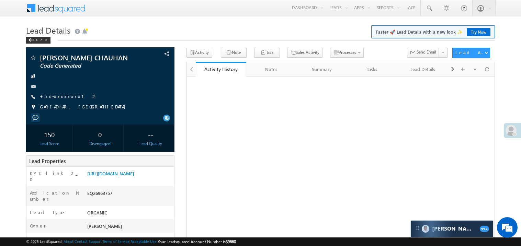
click at [63, 99] on link "+xx-xxxxxxxx12" at bounding box center [68, 96] width 57 height 6
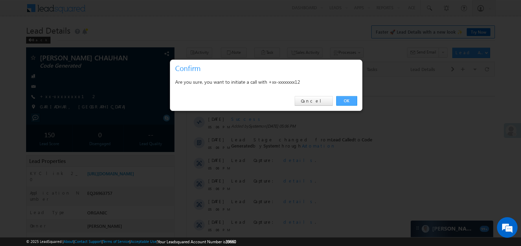
click at [345, 98] on link "OK" at bounding box center [346, 101] width 21 height 10
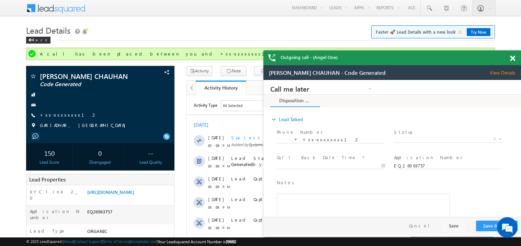
click at [513, 58] on span at bounding box center [512, 59] width 5 height 6
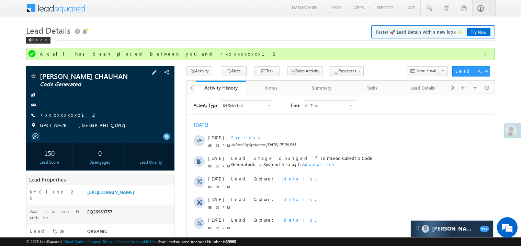
click at [61, 118] on link "+xx-xxxxxxxx12" at bounding box center [68, 115] width 57 height 6
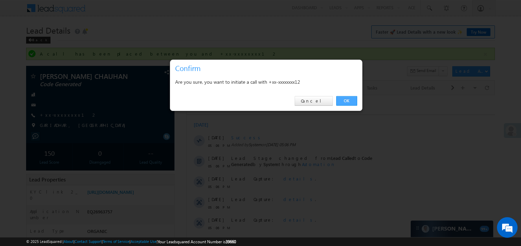
click at [345, 98] on link "OK" at bounding box center [346, 101] width 21 height 10
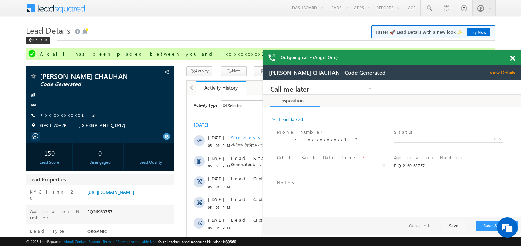
click at [515, 57] on div at bounding box center [515, 56] width 9 height 13
click at [513, 58] on span at bounding box center [512, 59] width 5 height 6
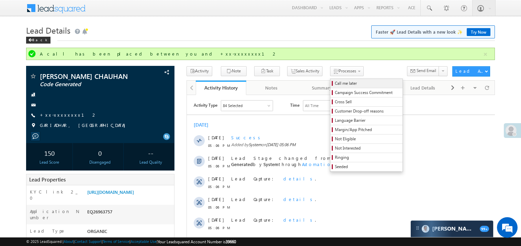
click at [335, 81] on span "Call me later" at bounding box center [367, 83] width 65 height 6
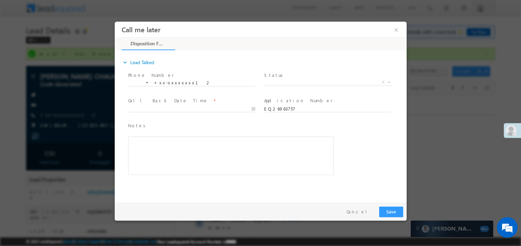
click at [280, 77] on span "Status *" at bounding box center [327, 75] width 127 height 8
click at [274, 80] on span "X" at bounding box center [328, 82] width 128 height 7
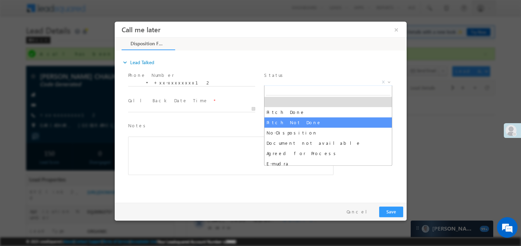
select select "Pitch Not Done"
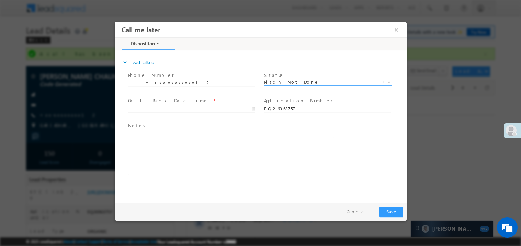
click at [142, 110] on body "Call me later ×" at bounding box center [260, 110] width 292 height 178
type input "[DATE] 8:04 PM"
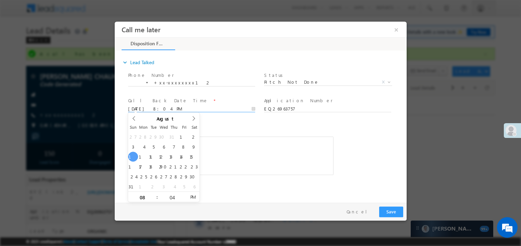
click at [227, 131] on div "Notes * Editor toolbars Basic Styles Bold Italic Underline Paragraph Insert/Rem…" at bounding box center [230, 148] width 205 height 53
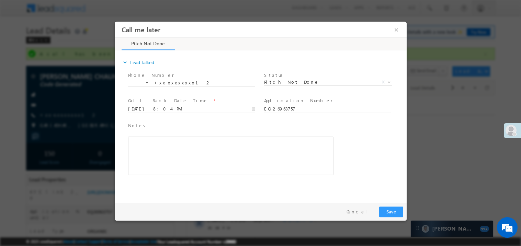
click at [211, 151] on div "Rich Text Editor, 40788eee-0fb2-11ec-a811-0adc8a9d82c2__tab1__section1__Notes__…" at bounding box center [230, 155] width 205 height 38
click at [391, 212] on button "Save" at bounding box center [391, 211] width 24 height 11
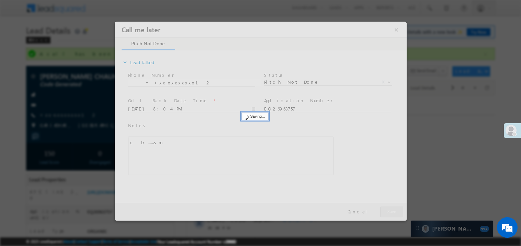
click at [391, 212] on div at bounding box center [260, 120] width 292 height 199
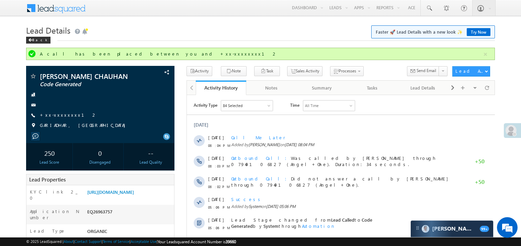
click at [146, 26] on h1 "Lead Details Faster 🚀 Lead Details with a new look ✨ Try Now" at bounding box center [260, 29] width 469 height 13
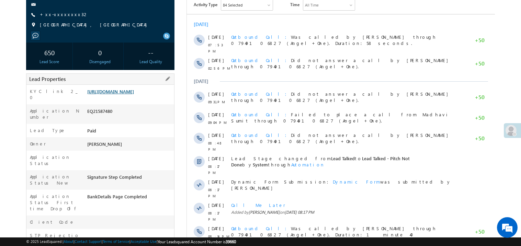
click at [124, 94] on link "[URL][DOMAIN_NAME]" at bounding box center [110, 92] width 47 height 6
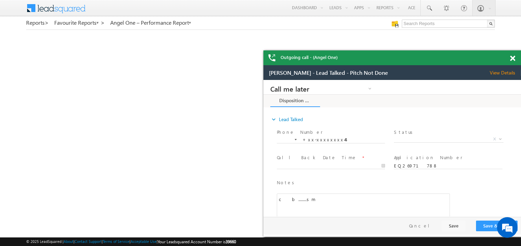
click at [514, 59] on span at bounding box center [512, 59] width 5 height 6
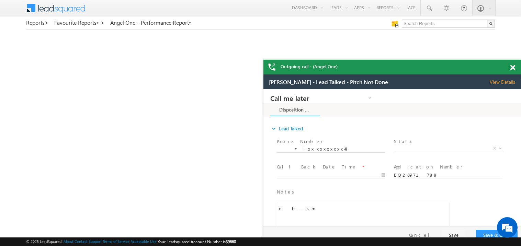
drag, startPoint x: 412, startPoint y: 68, endPoint x: 354, endPoint y: 37, distance: 65.6
click at [354, 60] on div "Outgoing call - (Angel One)" at bounding box center [391, 67] width 257 height 15
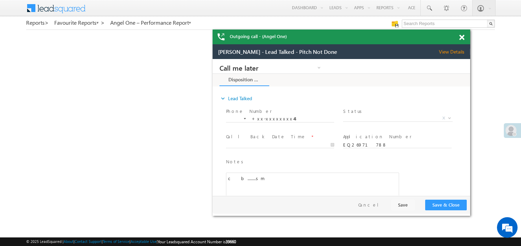
click at [463, 35] on span at bounding box center [461, 38] width 5 height 6
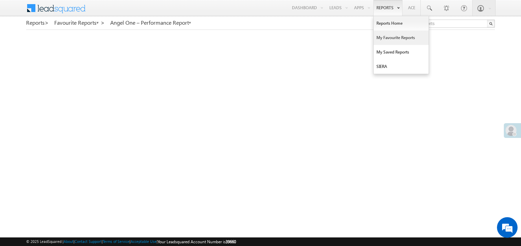
click at [381, 35] on link "My Favourite Reports" at bounding box center [400, 38] width 55 height 14
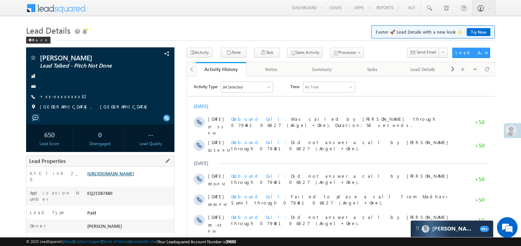
click at [130, 176] on link "https://angelbroking1-pk3em7sa.customui-test.leadsquared.com?leadId=c4d11ec7-83…" at bounding box center [110, 174] width 47 height 6
click at [123, 33] on h1 "Lead Details Faster 🚀 Lead Details with a new look ✨ Try Now" at bounding box center [260, 29] width 469 height 13
click at [115, 32] on h1 "Lead Details Faster 🚀 Lead Details with a new look ✨ Try Now" at bounding box center [260, 29] width 469 height 13
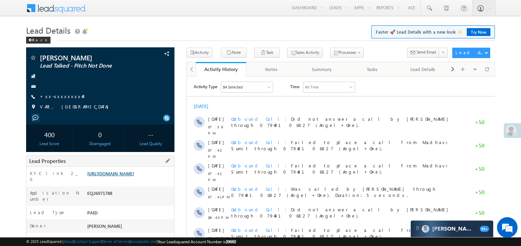
click at [128, 176] on link "https://angelbroking1-pk3em7sa.customui-test.leadsquared.com?leadId=4d2713f4-a3…" at bounding box center [110, 174] width 47 height 6
click at [60, 95] on link "+xx-xxxxxxxx44" at bounding box center [61, 96] width 43 height 6
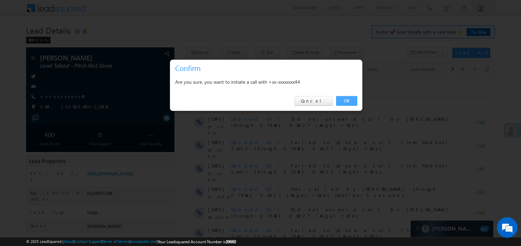
click at [347, 101] on link "OK" at bounding box center [346, 101] width 21 height 10
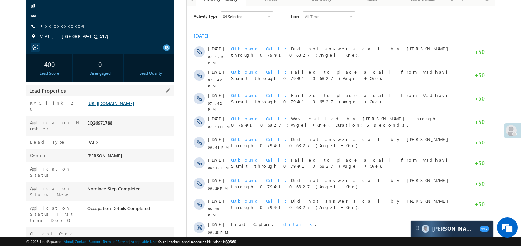
scroll to position [110, 0]
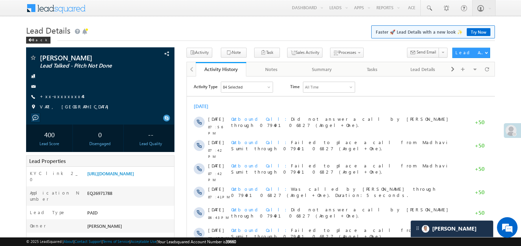
click at [302, 104] on div "Today" at bounding box center [340, 106] width 308 height 6
click at [127, 176] on link "https://angelbroking1-pk3em7sa.customui-test.leadsquared.com?leadId=4d2713f4-a3…" at bounding box center [110, 174] width 47 height 6
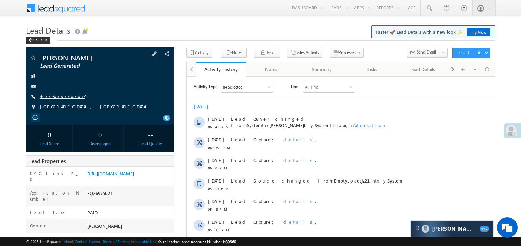
click at [65, 97] on link "+xx-xxxxxxxx74" at bounding box center [62, 96] width 45 height 6
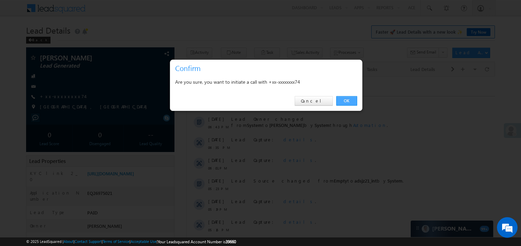
click at [347, 102] on link "OK" at bounding box center [346, 101] width 21 height 10
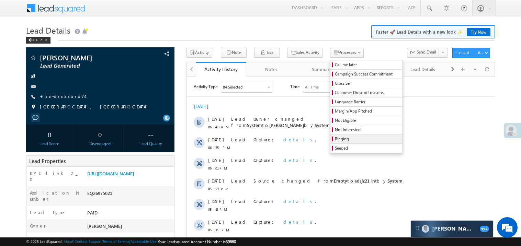
click at [343, 140] on span "Ringing" at bounding box center [367, 139] width 65 height 6
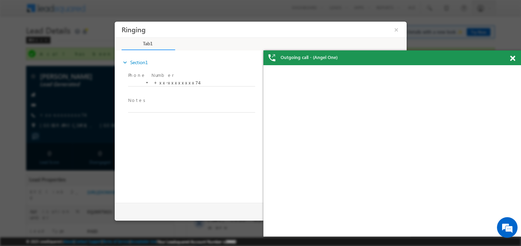
click at [514, 57] on span at bounding box center [512, 59] width 5 height 6
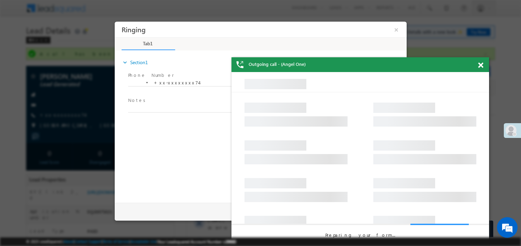
drag, startPoint x: 437, startPoint y: 68, endPoint x: 389, endPoint y: 64, distance: 49.0
click at [389, 64] on div "Outgoing call - (Angel One)" at bounding box center [359, 64] width 257 height 15
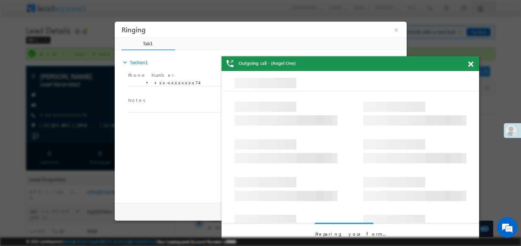
click at [468, 65] on span at bounding box center [470, 64] width 5 height 6
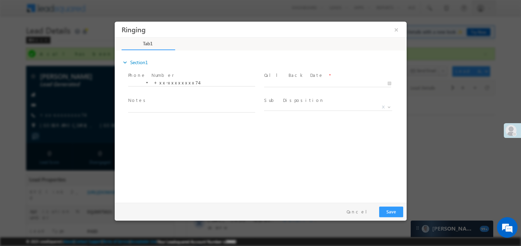
click at [314, 78] on span "Call Back Date *" at bounding box center [327, 75] width 127 height 8
click at [275, 85] on body "Ringing ×" at bounding box center [260, 110] width 292 height 178
type input "08/10/25 9:03 PM"
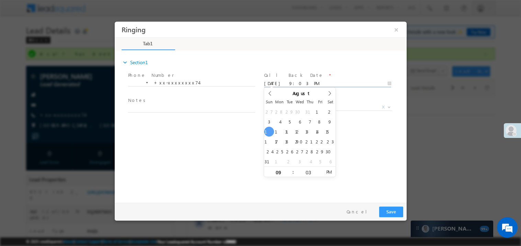
click at [181, 100] on span "Notes *" at bounding box center [191, 101] width 127 height 8
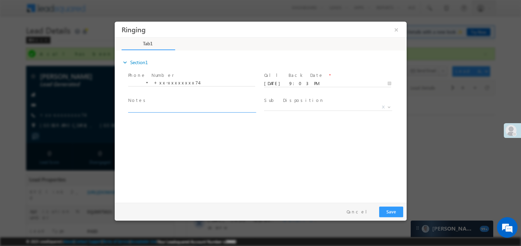
click at [172, 106] on textarea at bounding box center [191, 108] width 127 height 8
type textarea "ring"
click at [398, 215] on button "Save" at bounding box center [391, 211] width 24 height 11
